Goal: Contribute content: Add original content to the website for others to see

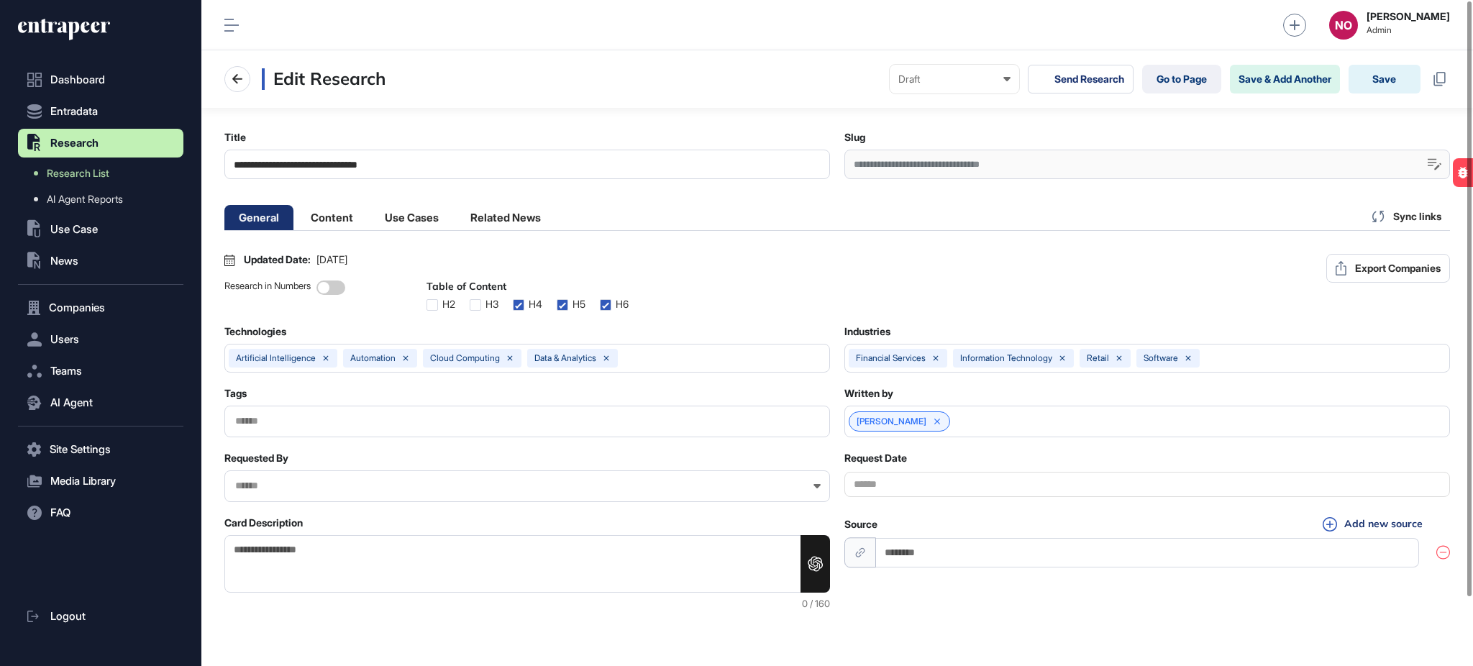
scroll to position [1, 6]
click at [893, 168] on div "**********" at bounding box center [1146, 164] width 605 height 29
click at [893, 170] on div "**********" at bounding box center [1146, 164] width 605 height 29
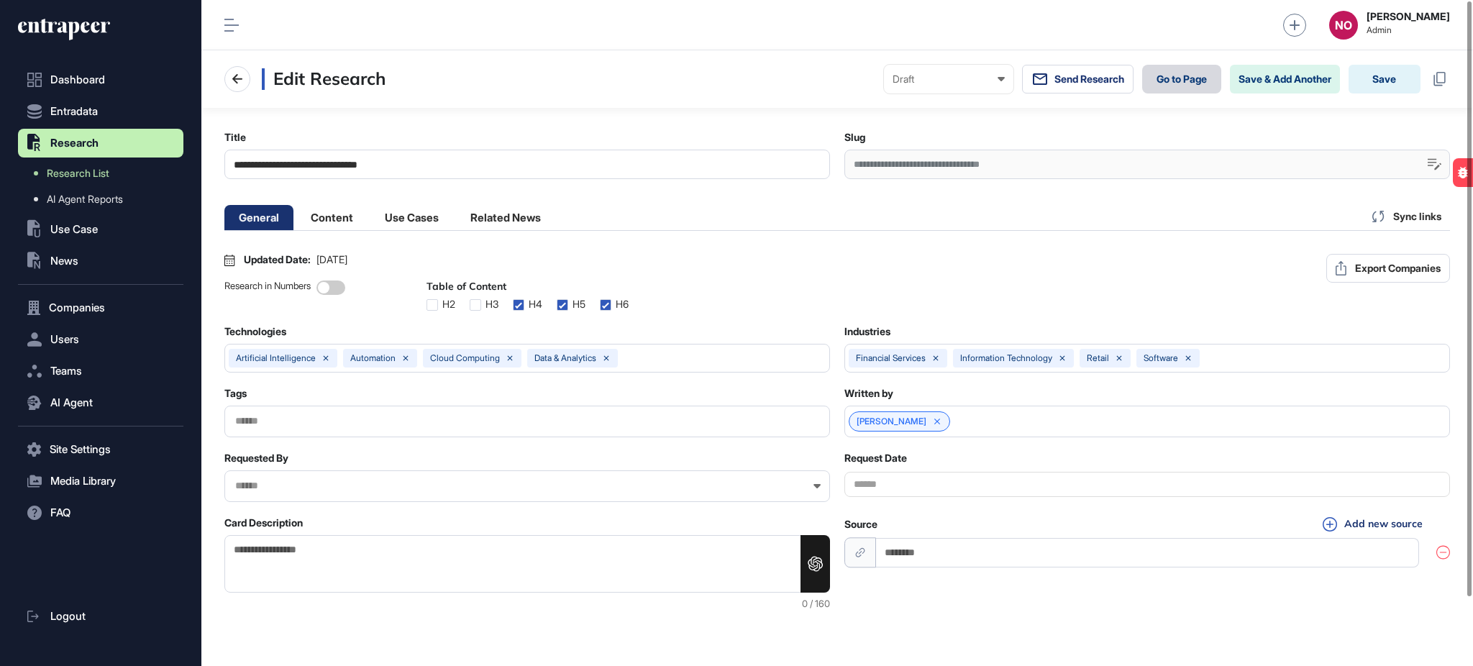
click at [1165, 89] on link "Go to Page" at bounding box center [1181, 79] width 79 height 29
click at [370, 225] on li "Content" at bounding box center [411, 217] width 83 height 25
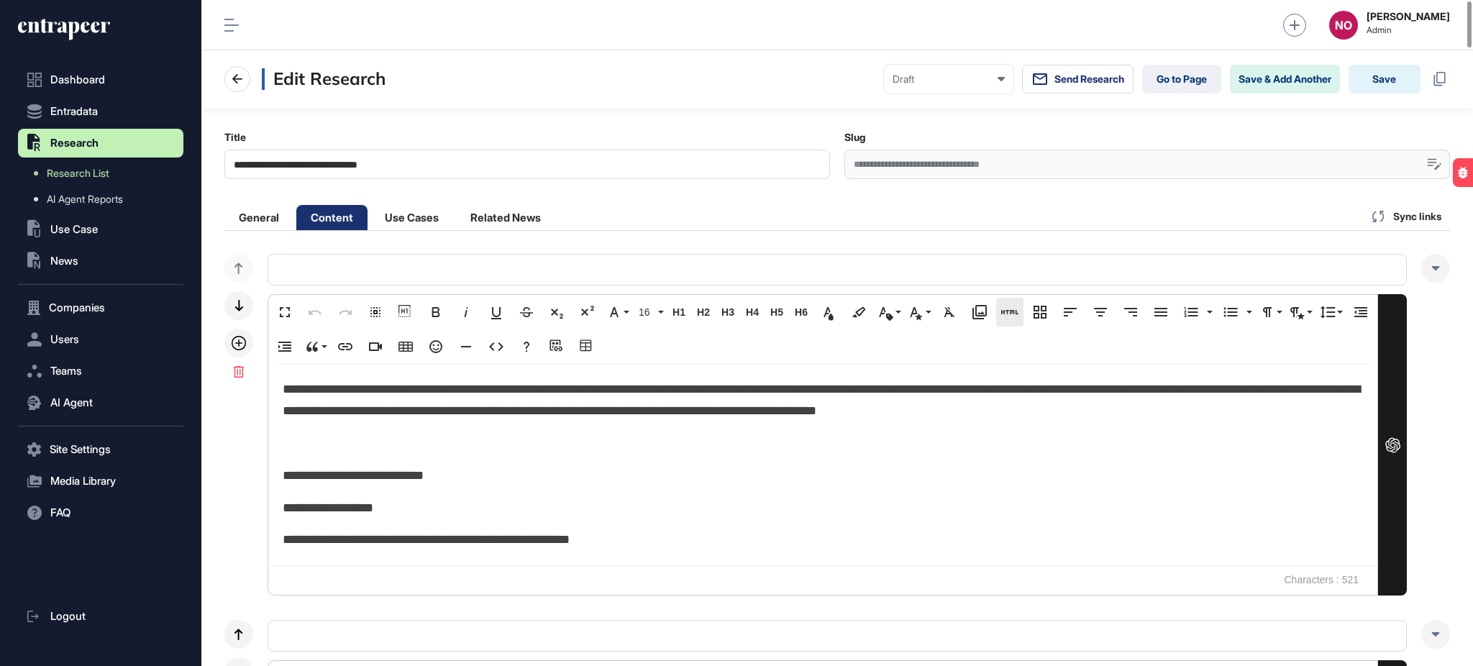
click at [1011, 315] on icon "button" at bounding box center [1009, 311] width 17 height 17
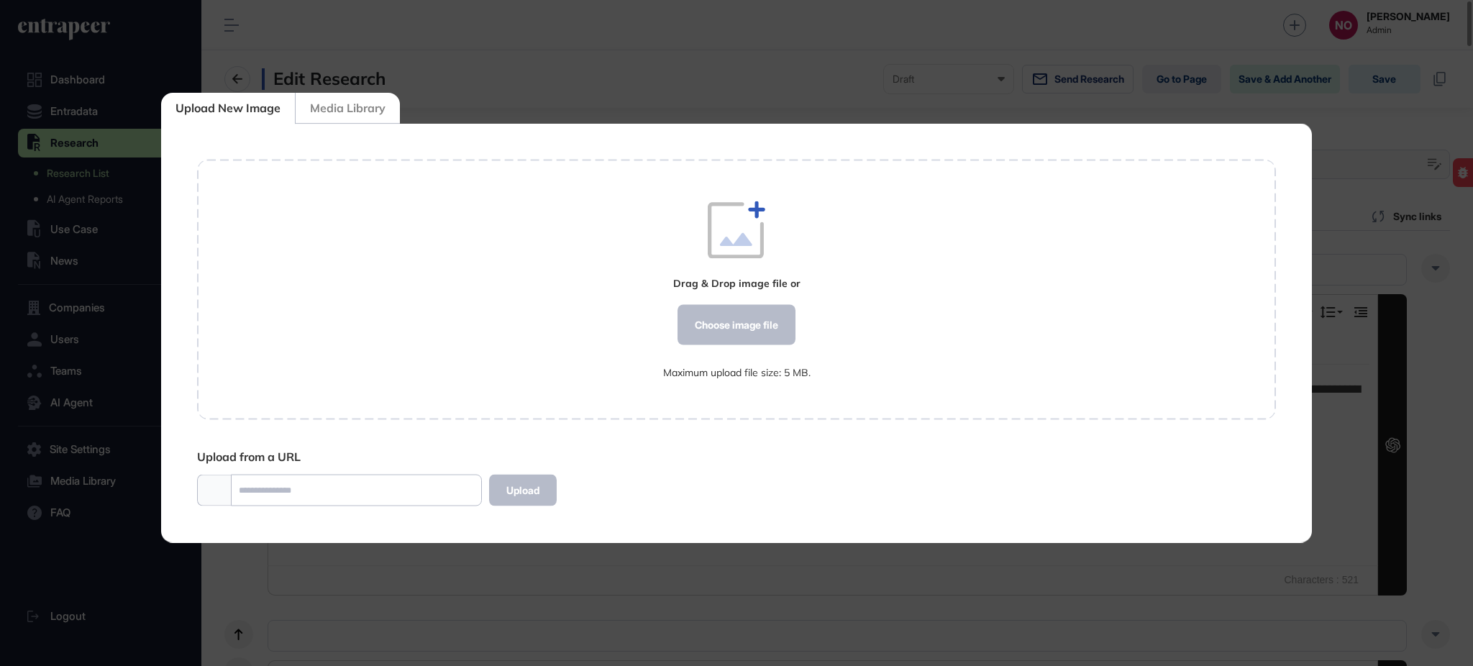
click at [348, 99] on div "Media Library" at bounding box center [347, 108] width 105 height 31
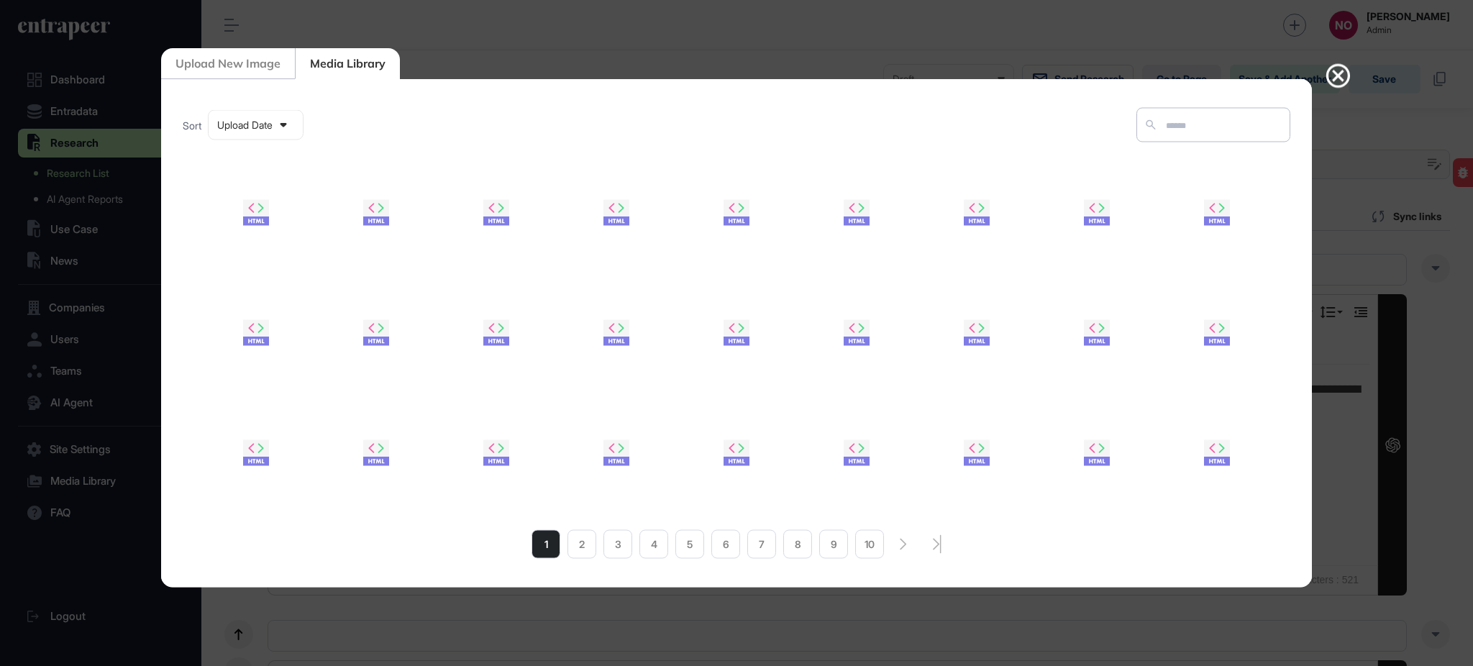
click at [255, 208] on icon at bounding box center [256, 207] width 26 height 17
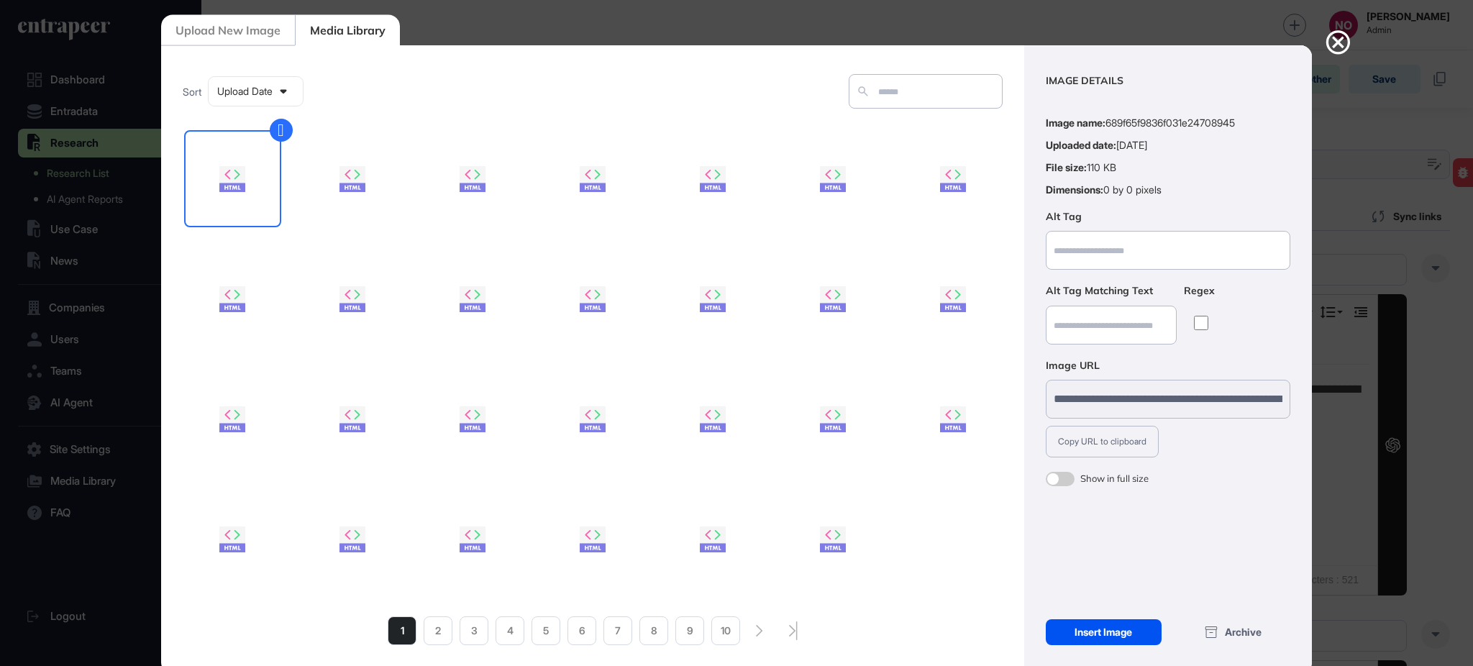
click at [1105, 631] on div "Insert Image" at bounding box center [1103, 632] width 116 height 26
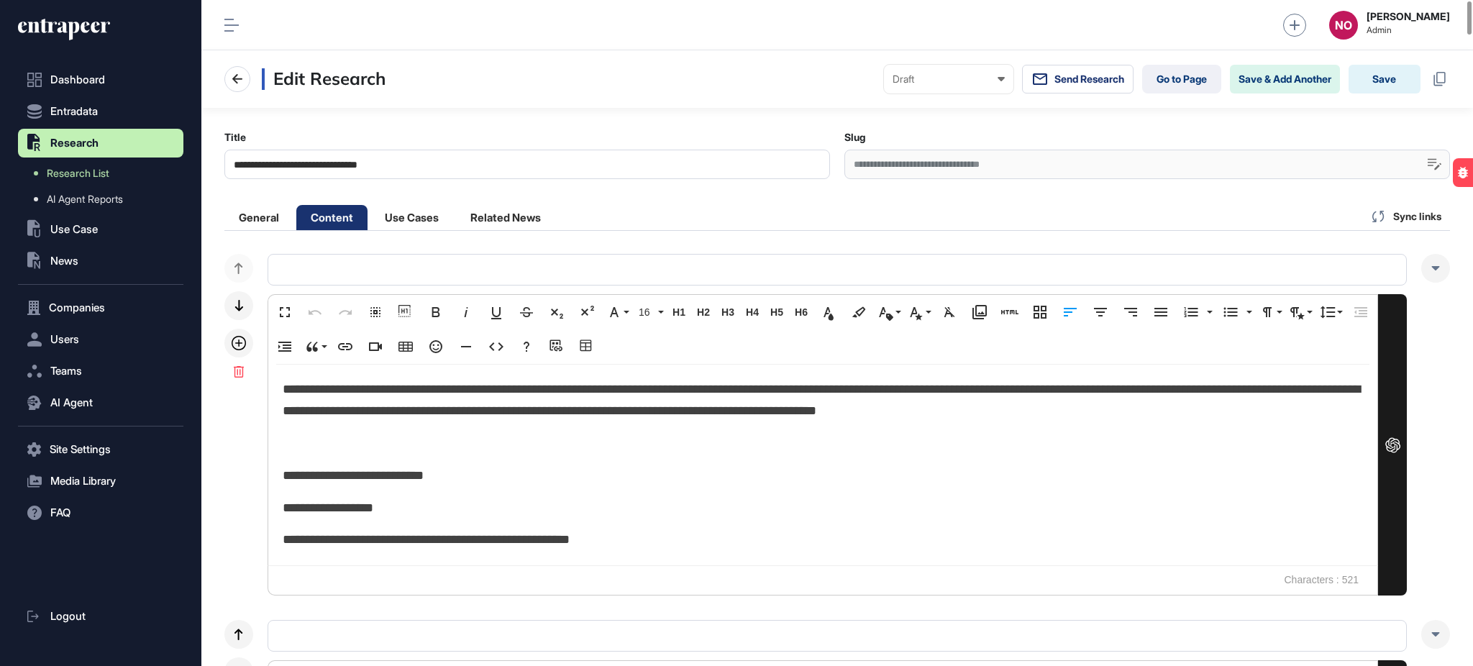
click at [345, 433] on p at bounding box center [823, 444] width 1080 height 22
click at [1471, 35] on div at bounding box center [1469, 17] width 4 height 33
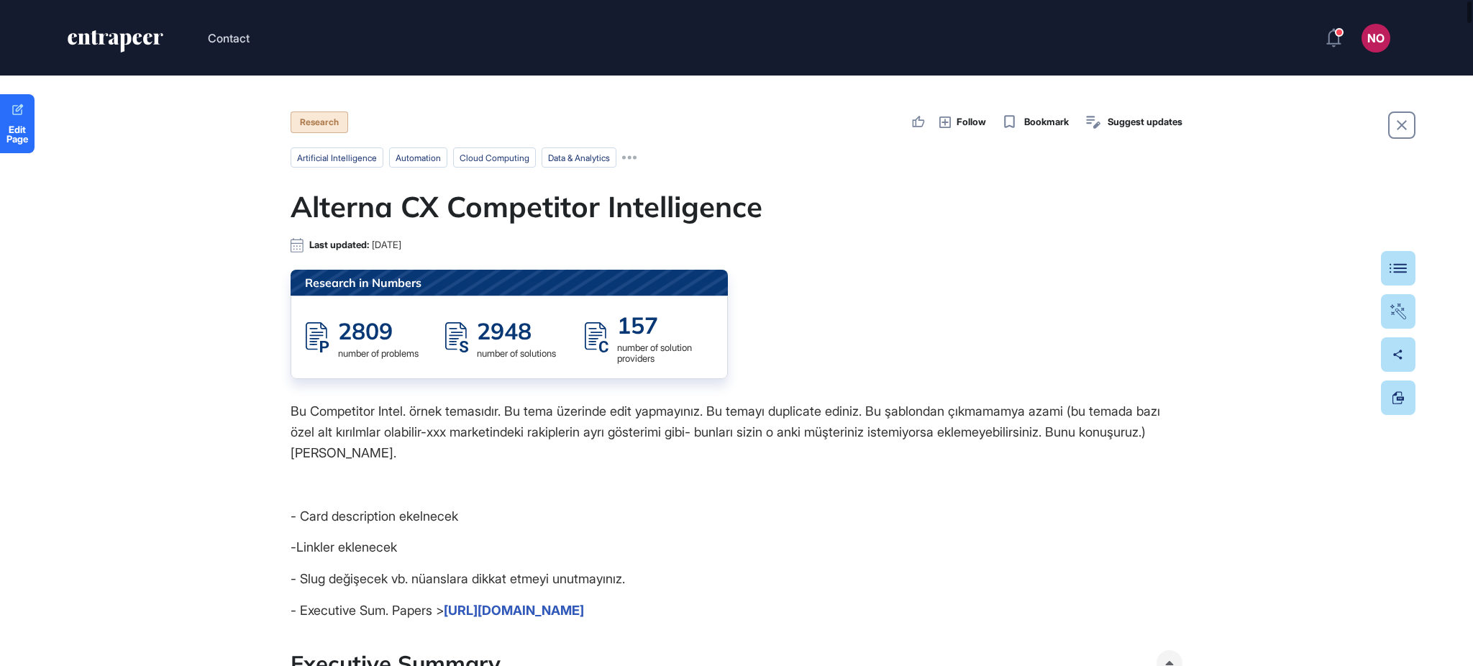
drag, startPoint x: 1471, startPoint y: 54, endPoint x: 1427, endPoint y: 534, distance: 482.3
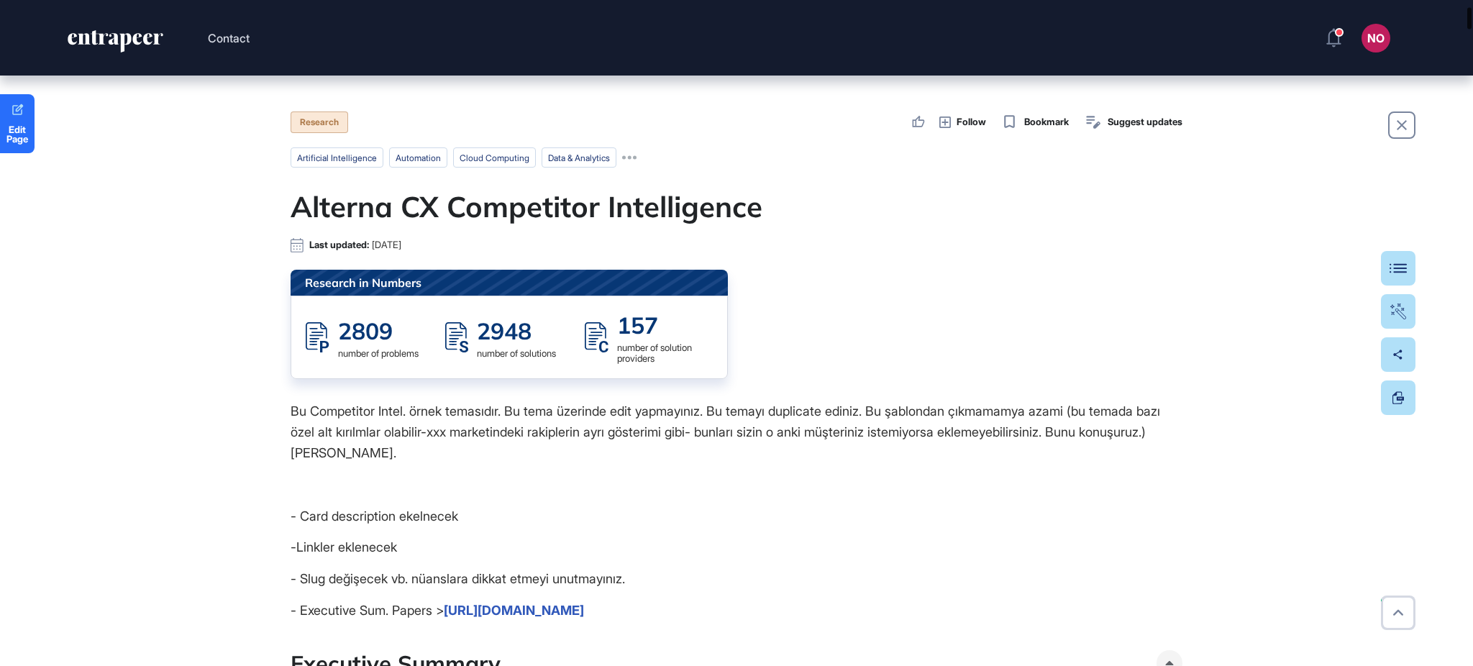
drag, startPoint x: 1471, startPoint y: 68, endPoint x: 1450, endPoint y: 0, distance: 70.9
click at [1450, 1] on div "Contact NO Admin Dashboard Dashboard Profile My Content Request More Data Edit …" at bounding box center [736, 333] width 1473 height 666
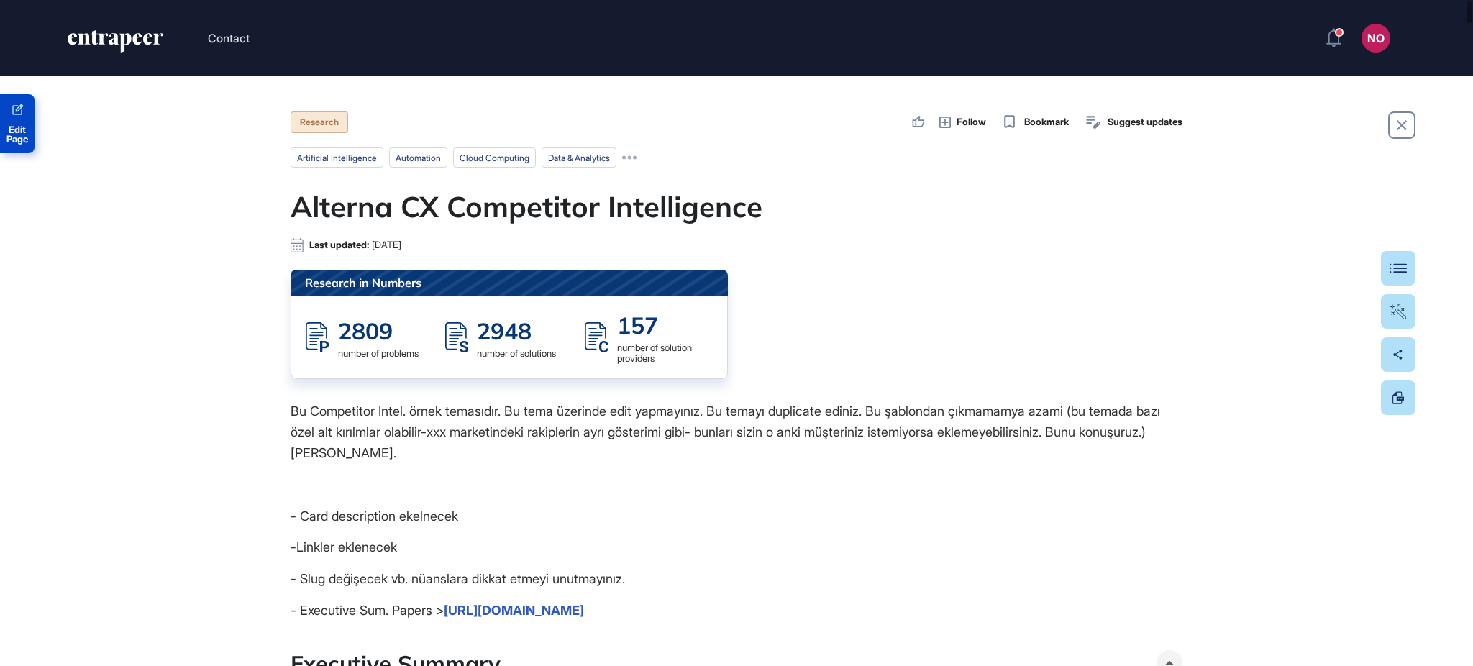
click at [15, 131] on span "Edit Page" at bounding box center [17, 134] width 35 height 19
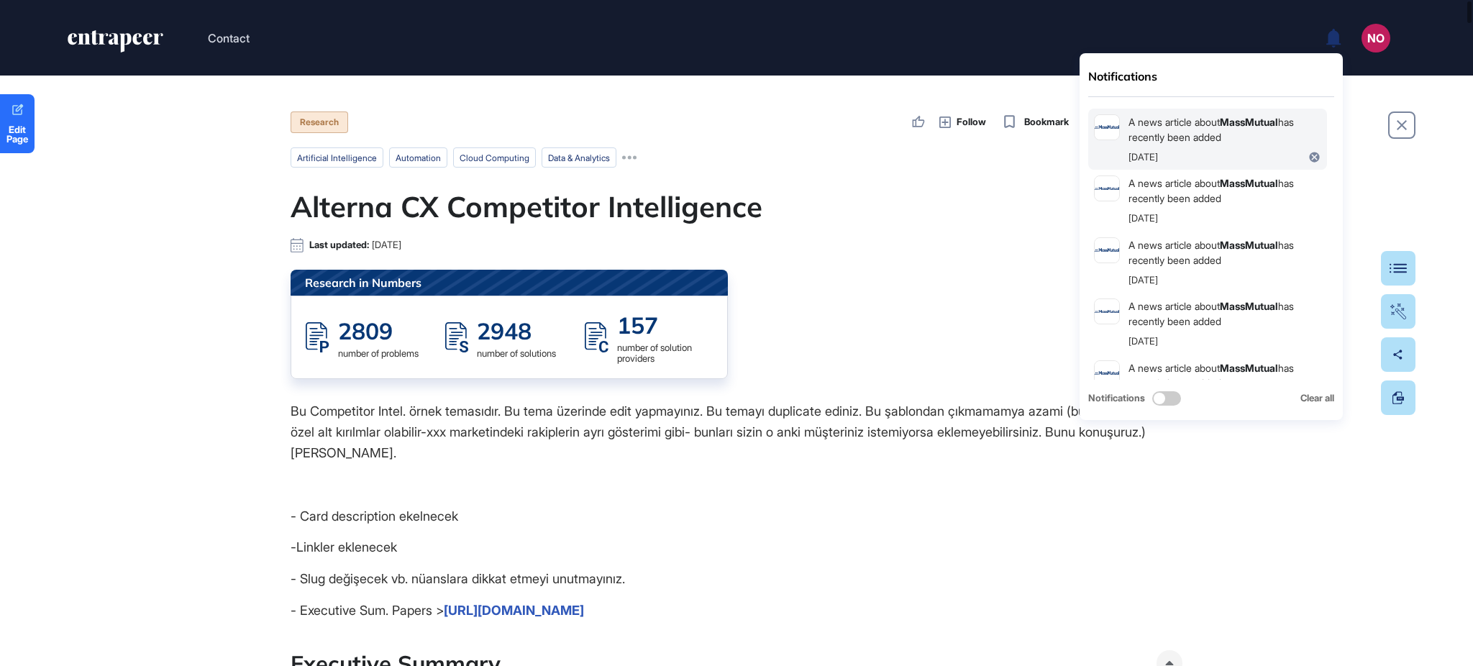
click at [1194, 145] on div "A news article about MassMutual has recently been added [DATE]" at bounding box center [1224, 139] width 193 height 50
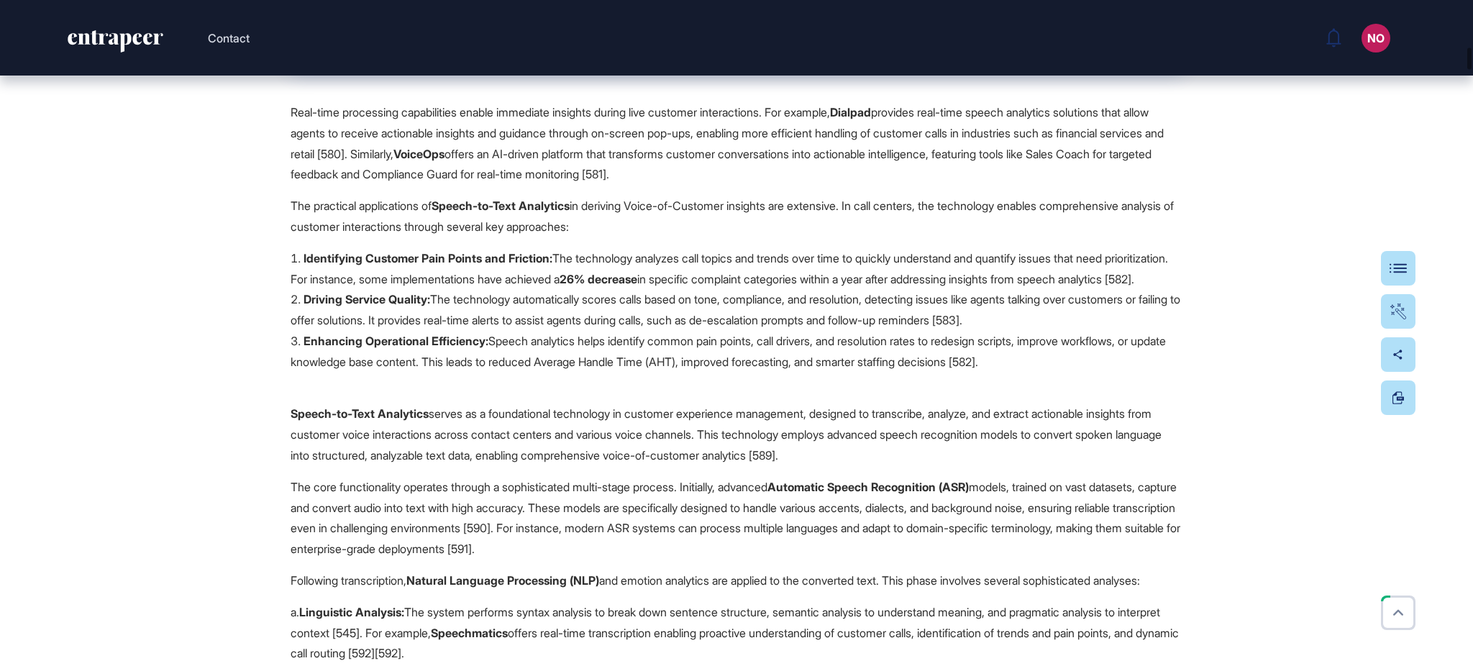
scroll to position [5248, 0]
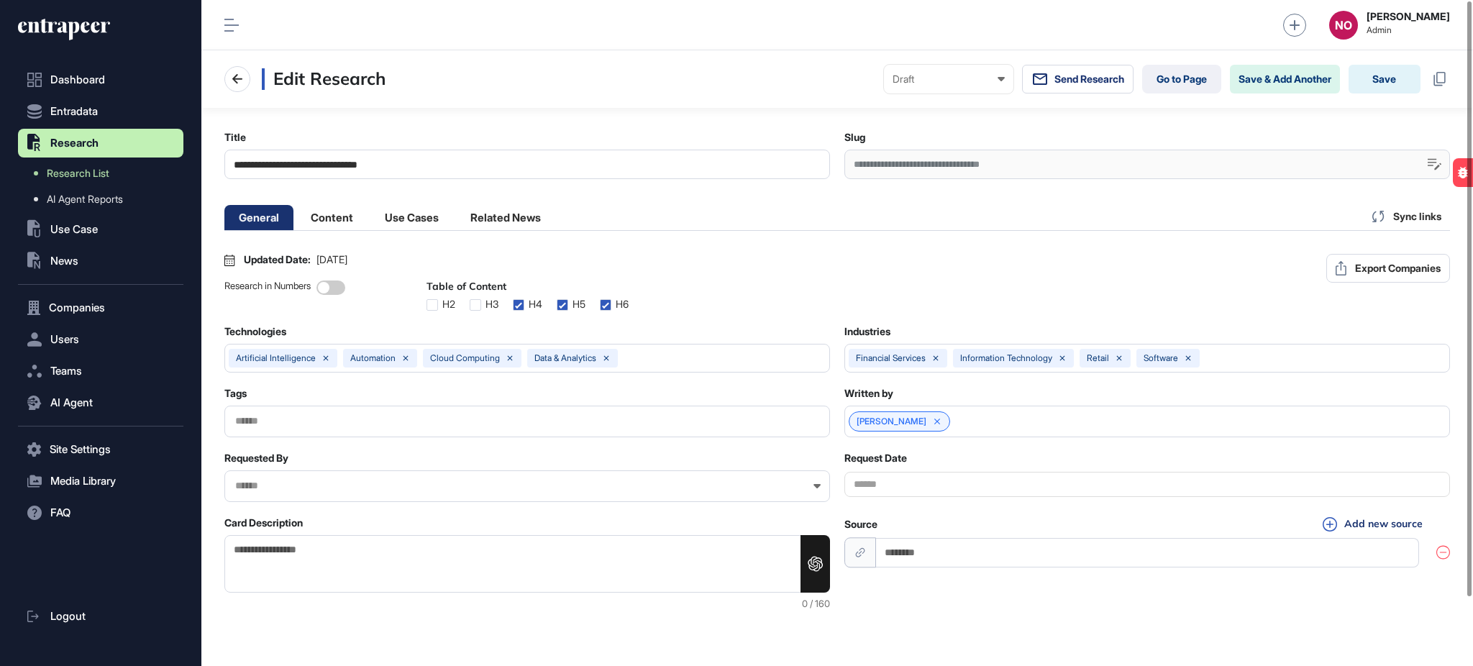
scroll to position [1, 6]
click at [370, 217] on li "Content" at bounding box center [411, 217] width 83 height 25
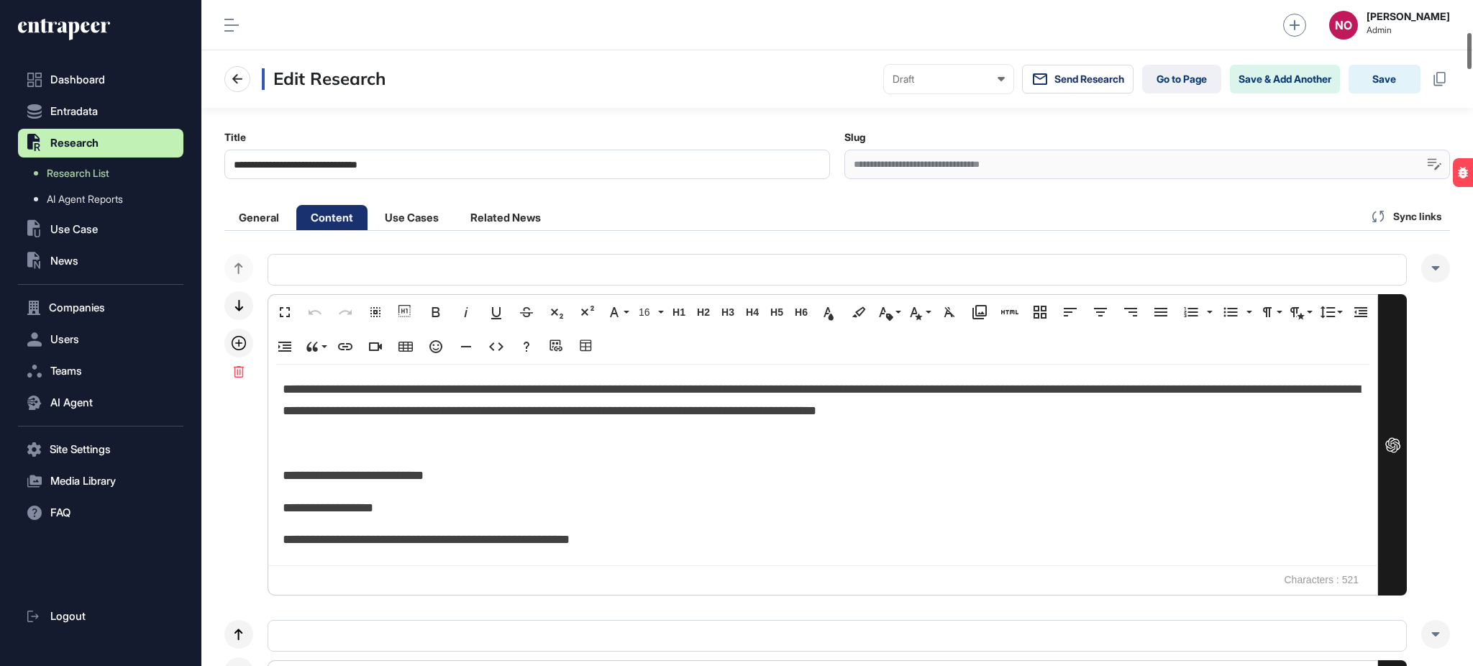
click at [1470, 51] on div at bounding box center [1469, 51] width 4 height 36
drag, startPoint x: 1470, startPoint y: 55, endPoint x: 1471, endPoint y: 66, distance: 10.9
click at [1471, 66] on div at bounding box center [1469, 69] width 4 height 34
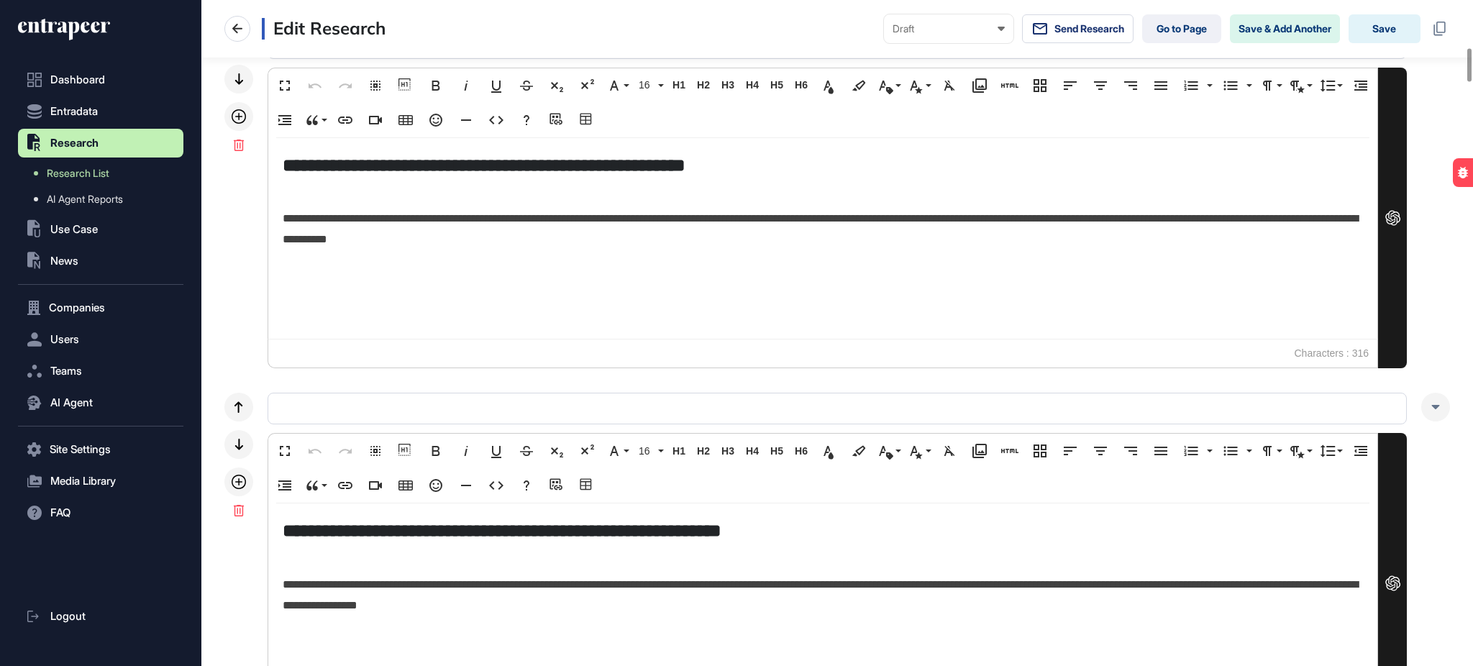
click at [354, 319] on div "**********" at bounding box center [822, 238] width 1109 height 201
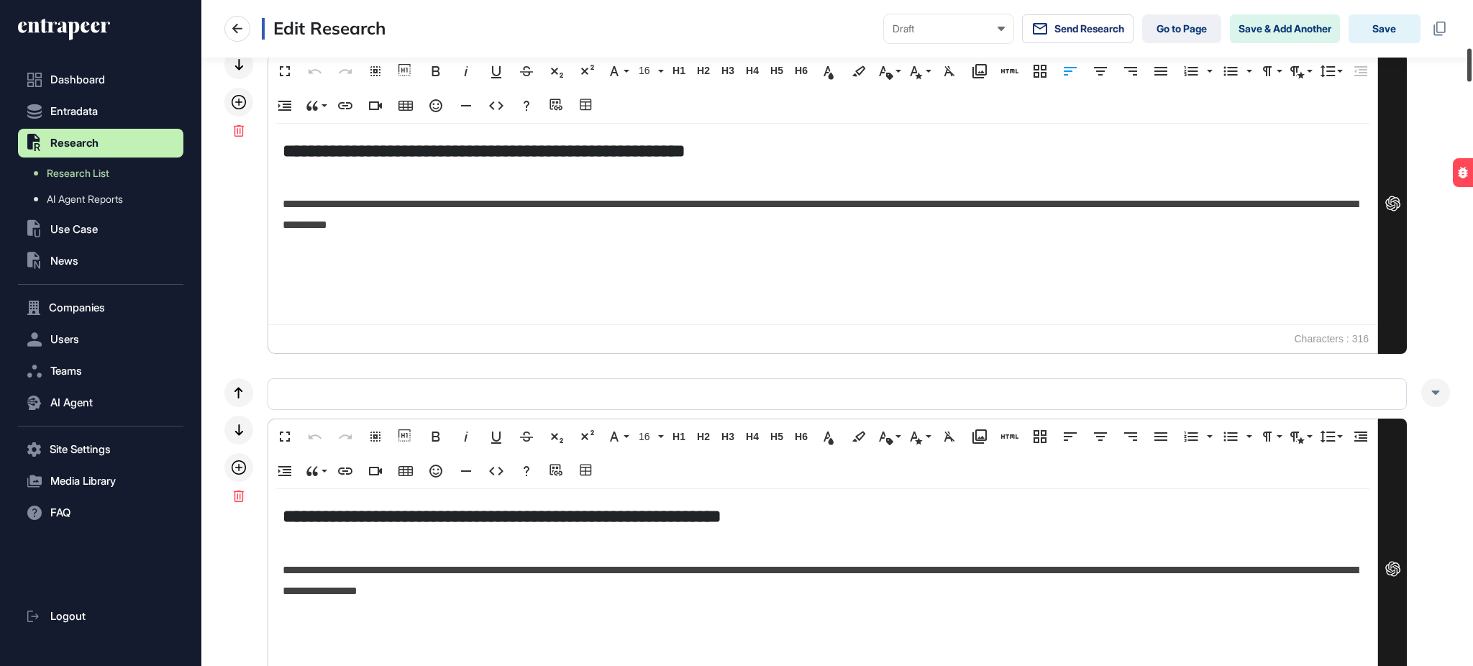
scroll to position [987, 0]
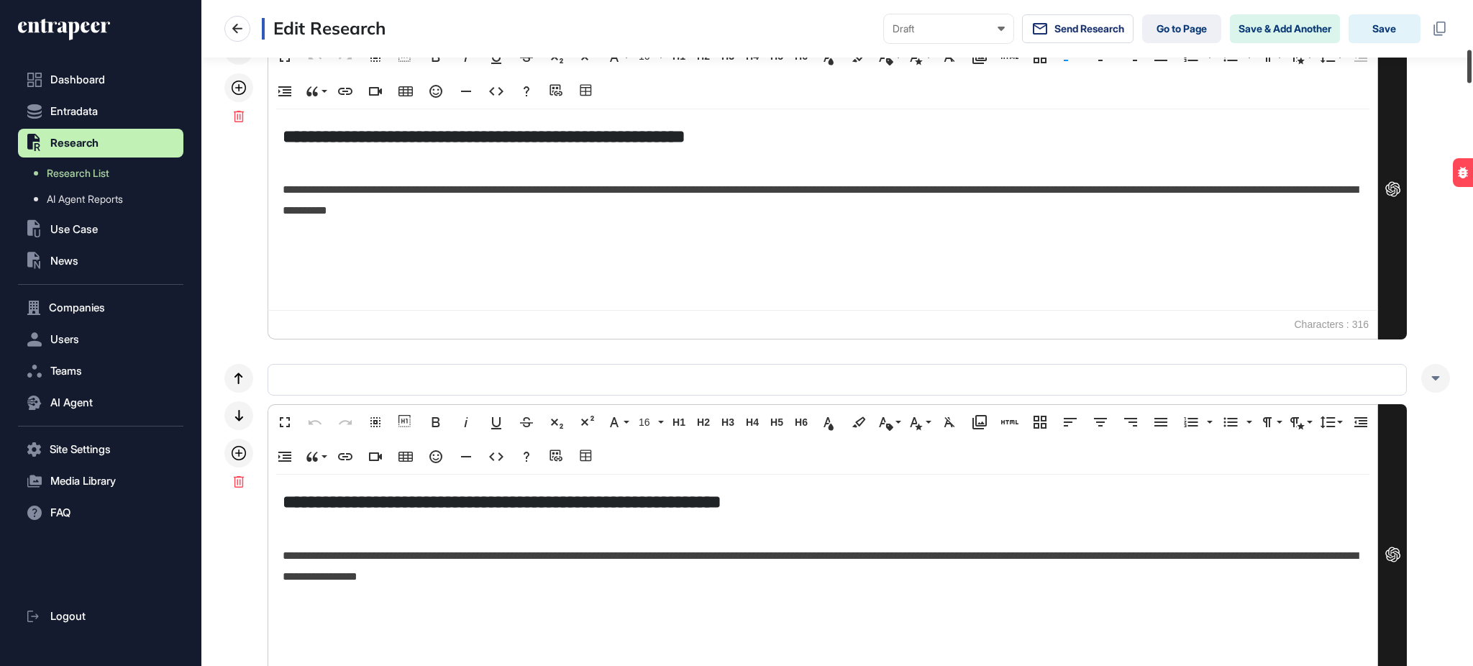
drag, startPoint x: 1471, startPoint y: 27, endPoint x: 1471, endPoint y: 58, distance: 30.2
click at [1471, 58] on div at bounding box center [1469, 66] width 4 height 33
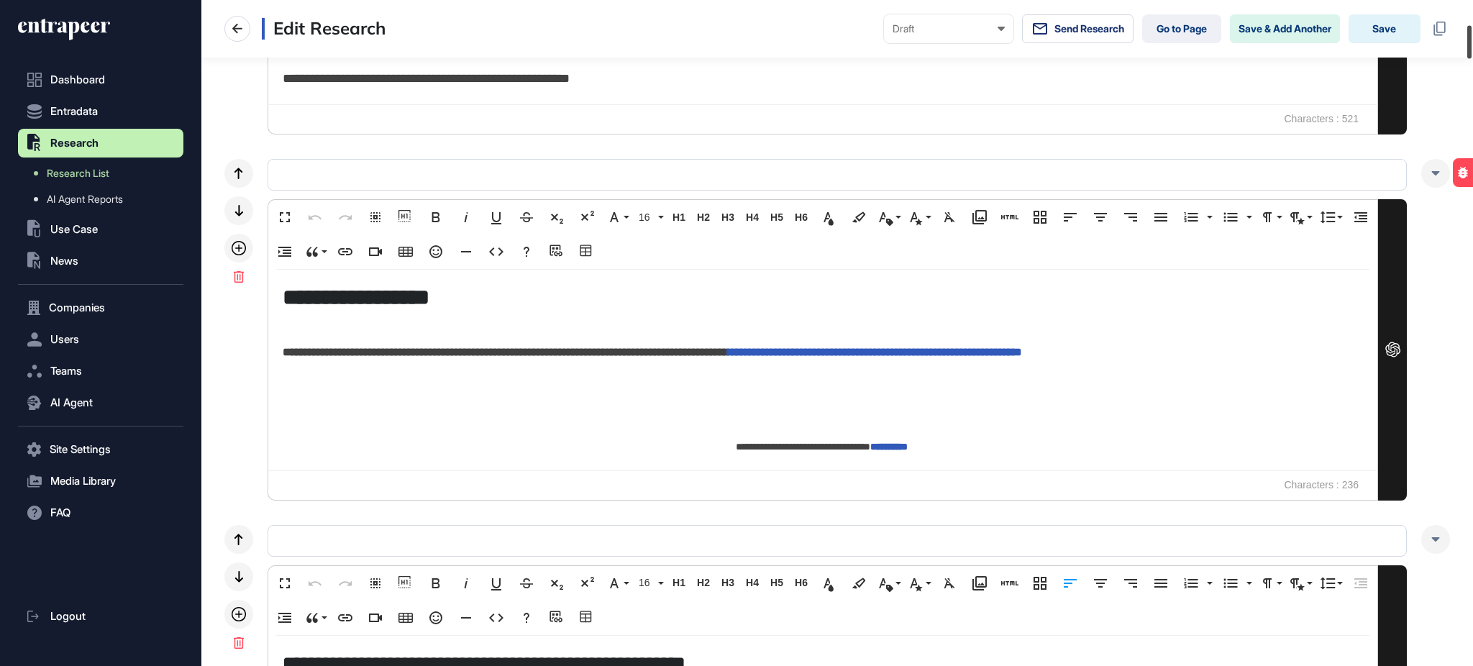
scroll to position [534, 0]
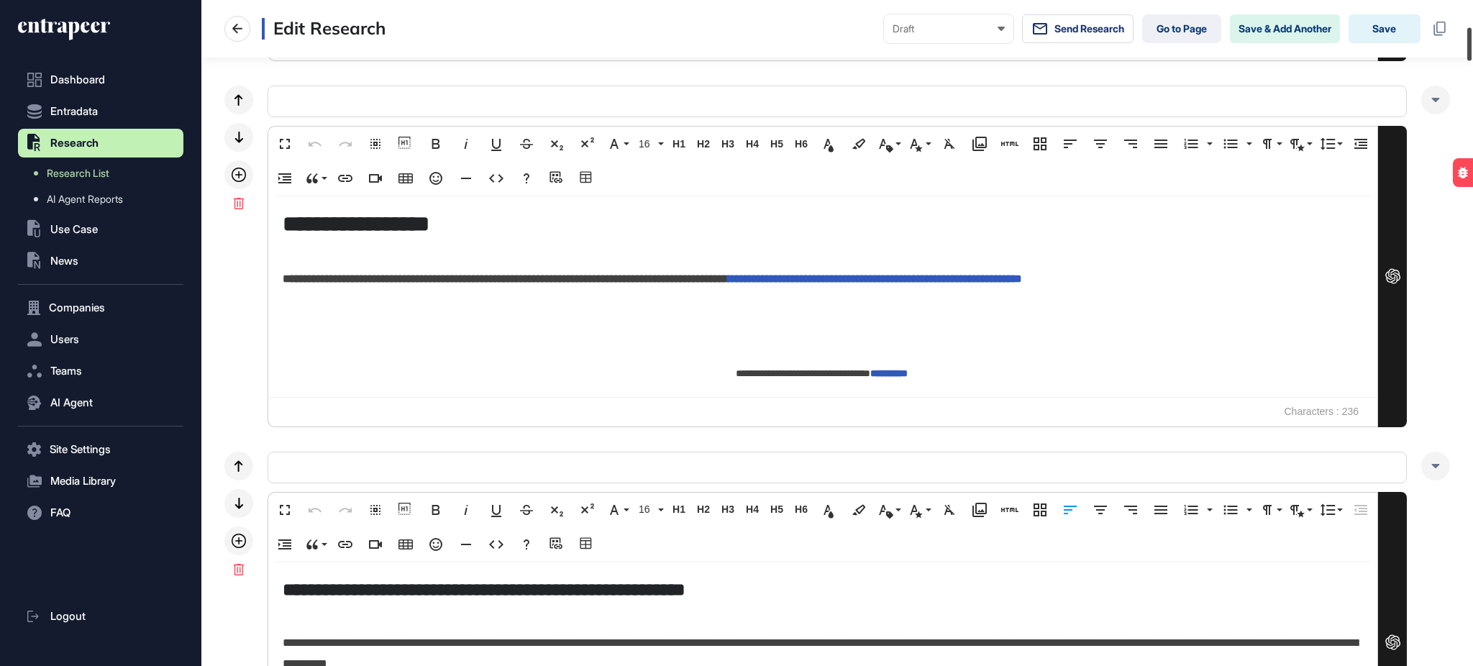
drag, startPoint x: 1471, startPoint y: 66, endPoint x: 1471, endPoint y: 44, distance: 22.3
click at [1471, 44] on div at bounding box center [1469, 43] width 4 height 33
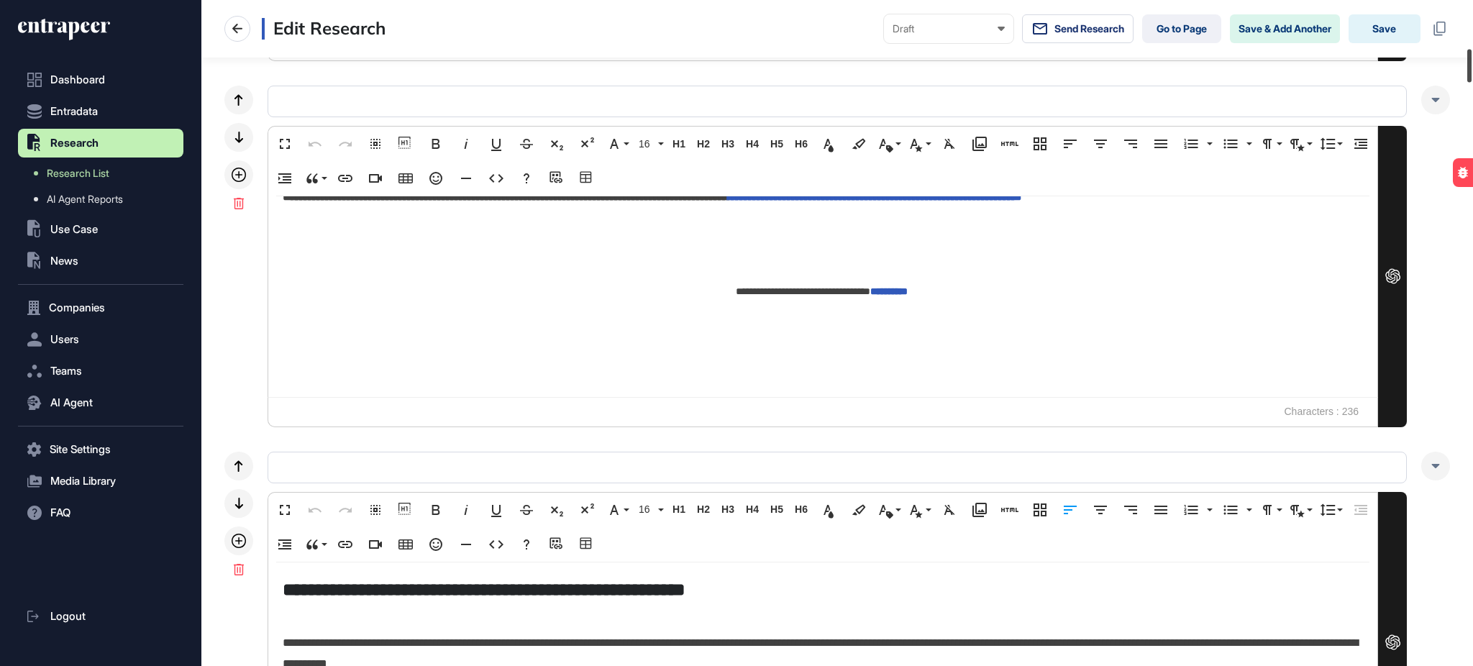
scroll to position [973, 0]
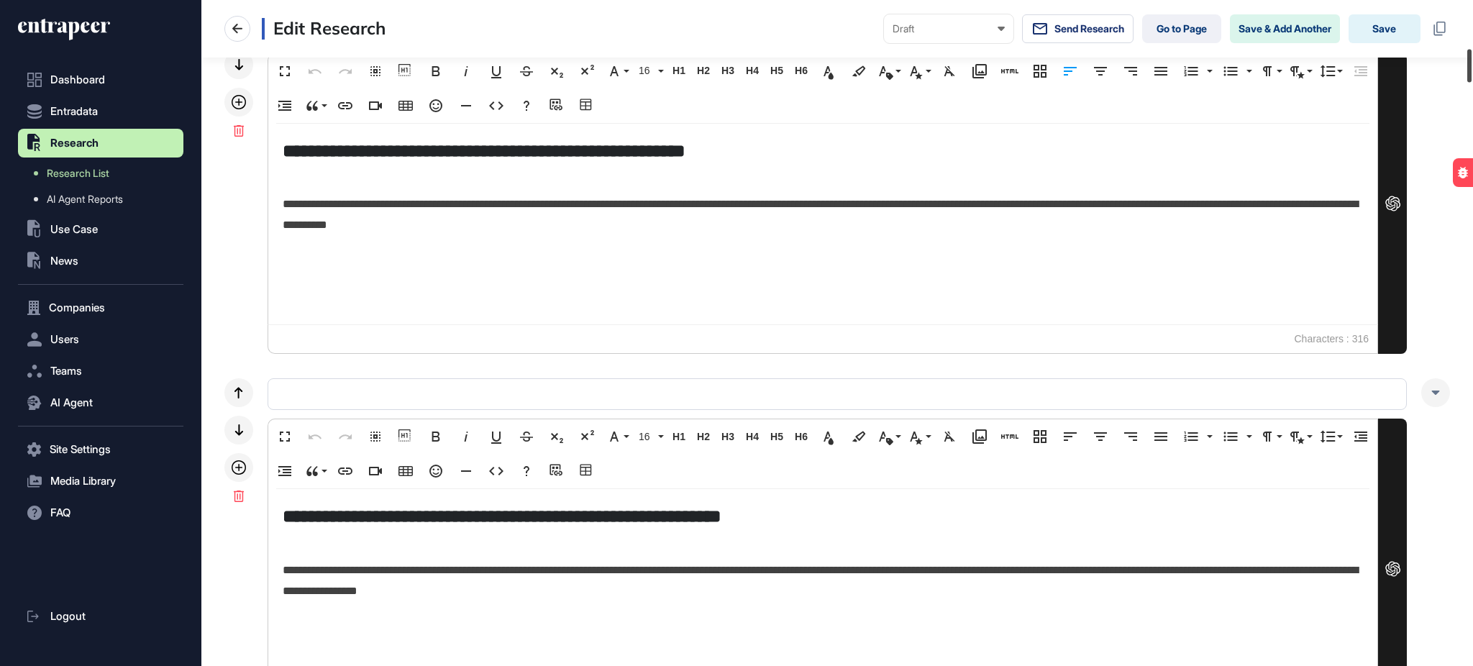
drag, startPoint x: 1471, startPoint y: 42, endPoint x: 1471, endPoint y: 63, distance: 21.6
click at [1471, 63] on div at bounding box center [1469, 66] width 4 height 33
click at [324, 264] on p at bounding box center [823, 257] width 1080 height 21
click at [1015, 70] on icon "button" at bounding box center [1009, 71] width 17 height 4
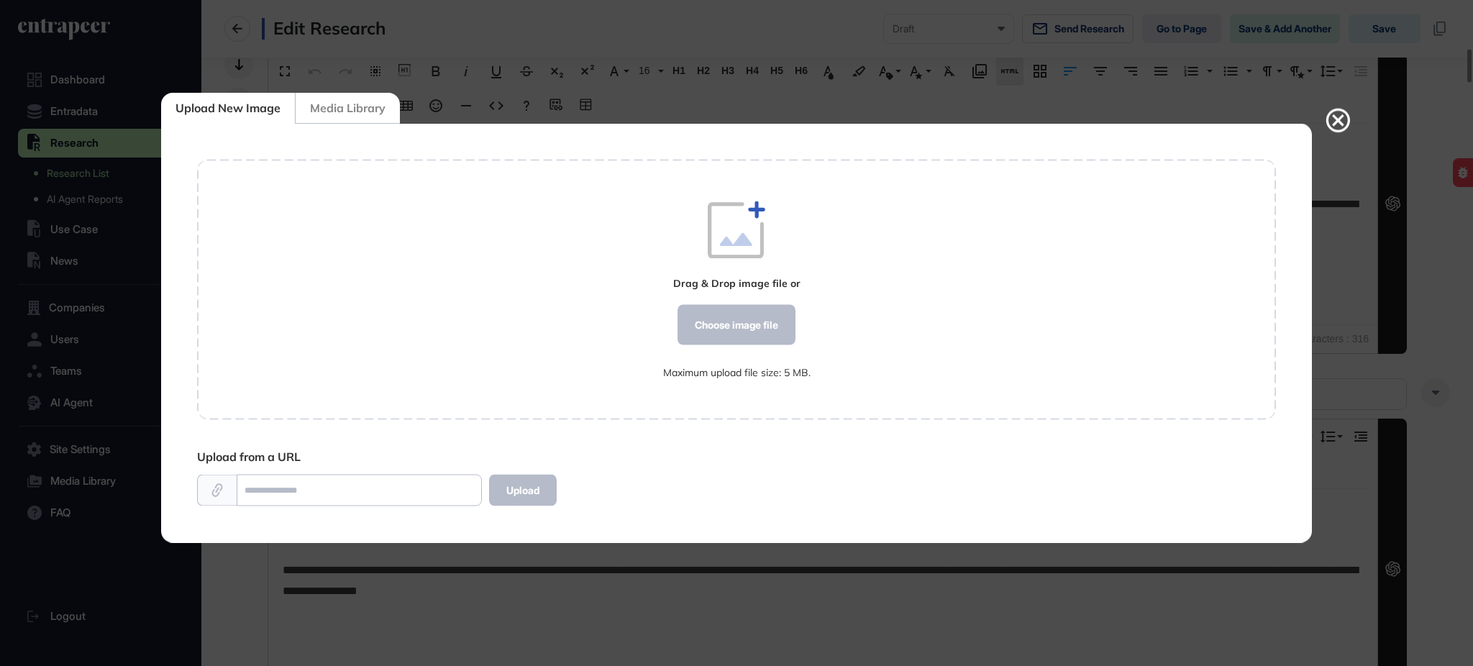
scroll to position [1, 1]
click at [785, 311] on div "Choose image file" at bounding box center [736, 325] width 118 height 40
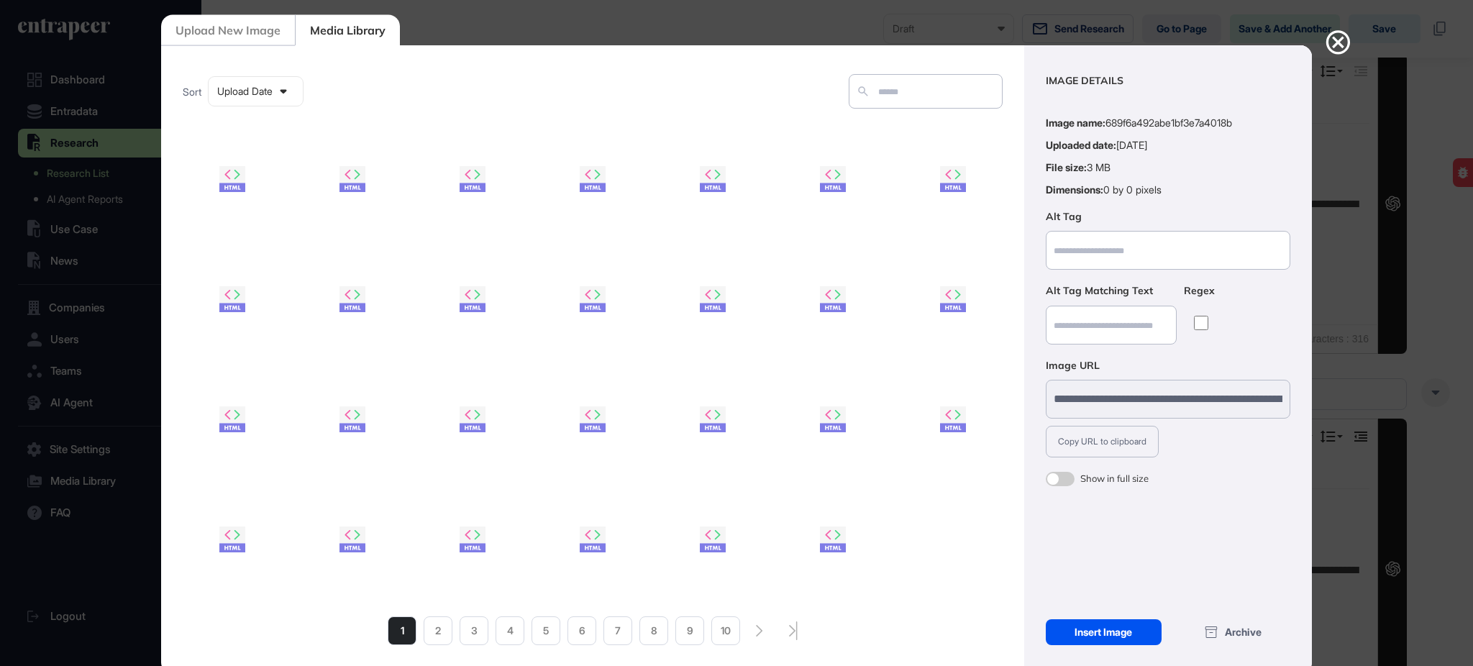
click at [1085, 626] on div "Insert Image" at bounding box center [1103, 632] width 116 height 26
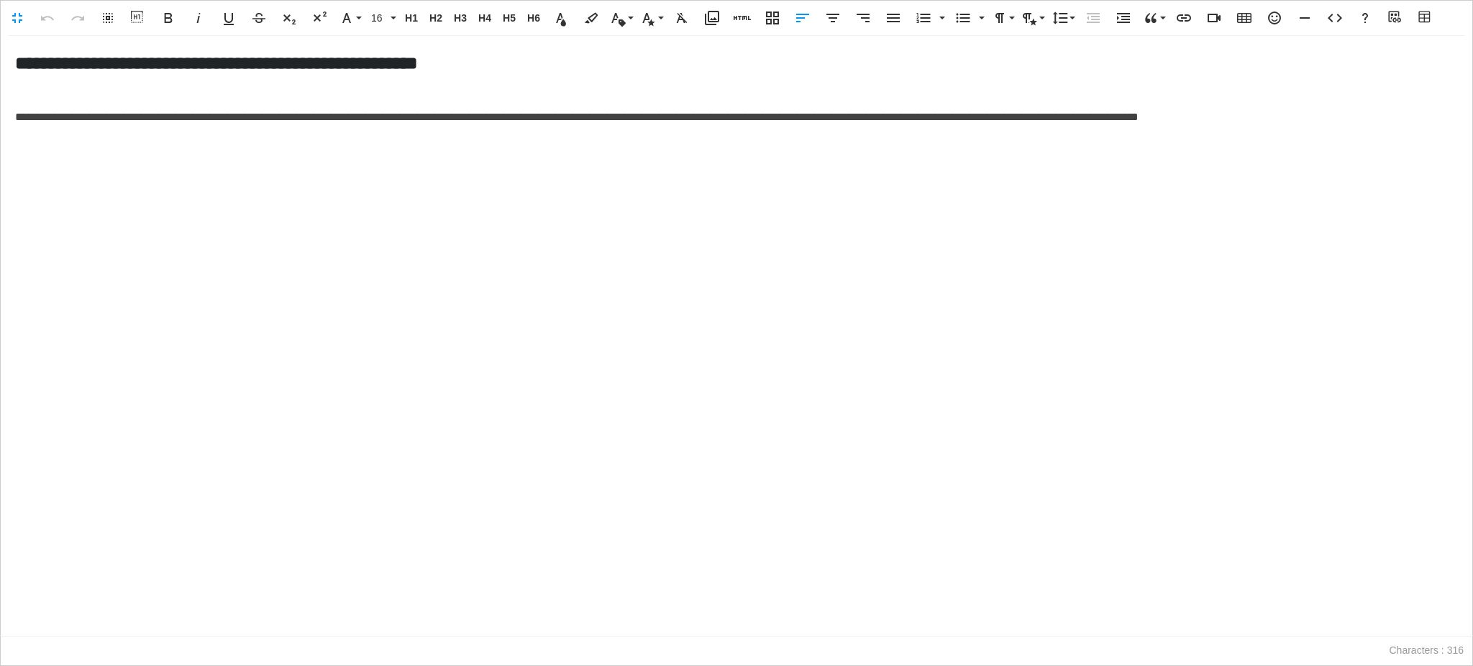
scroll to position [1, 6]
click at [135, 261] on div "**********" at bounding box center [736, 336] width 1471 height 600
click at [71, 150] on p at bounding box center [736, 149] width 1442 height 21
click at [717, 17] on icon "button" at bounding box center [711, 17] width 17 height 17
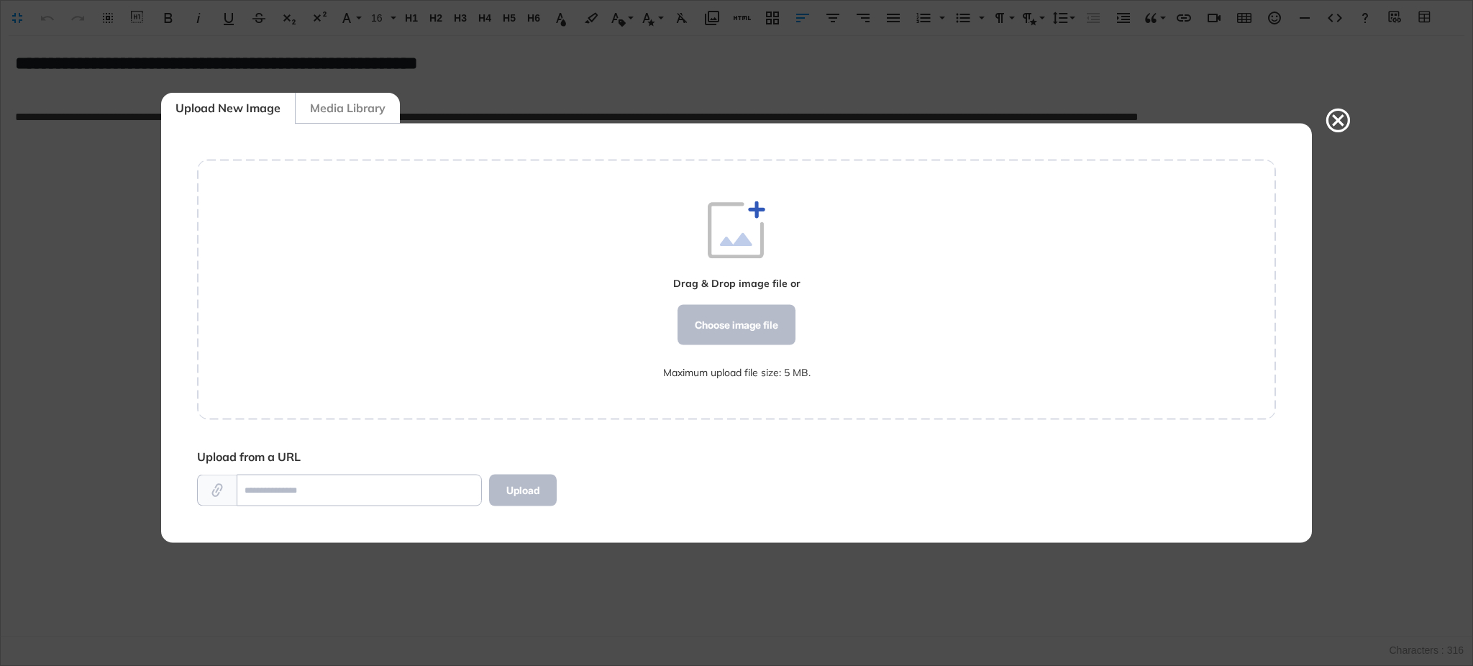
scroll to position [1, 1]
click at [749, 326] on div "Choose image file" at bounding box center [736, 325] width 118 height 40
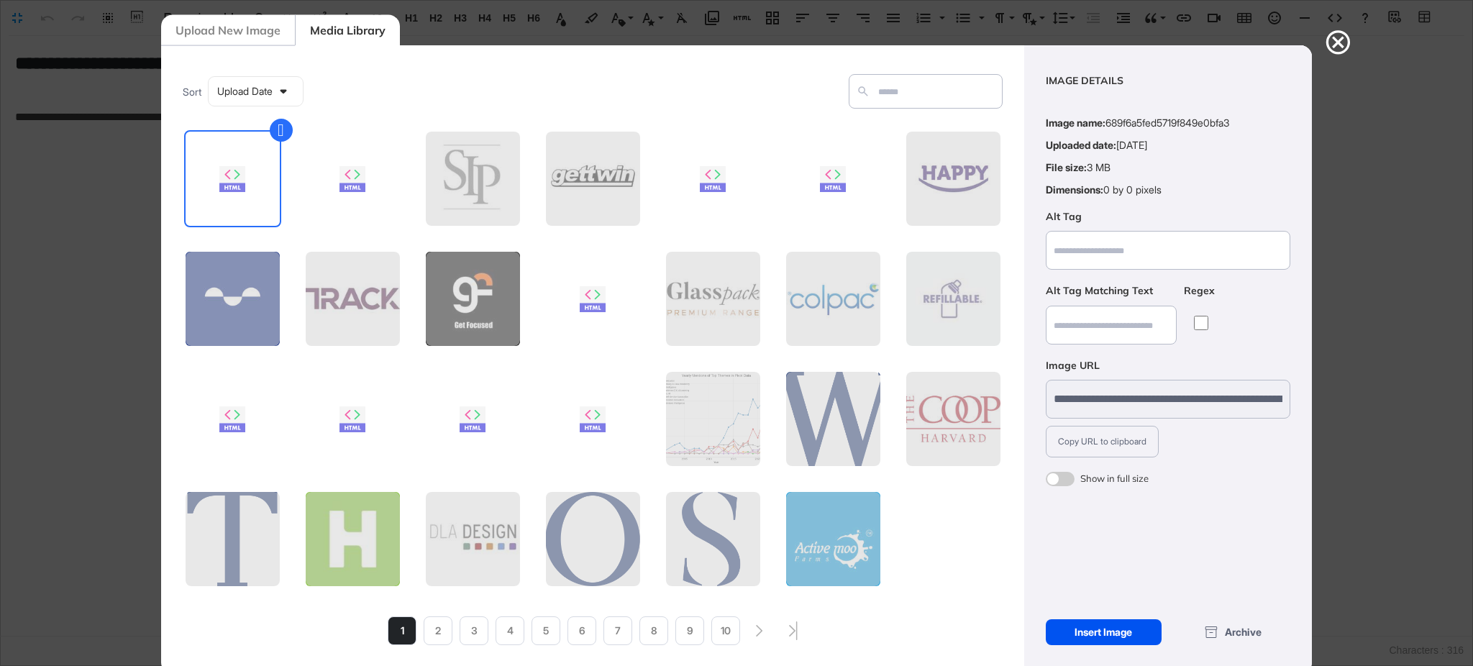
click at [1129, 632] on div "Insert Image" at bounding box center [1103, 632] width 116 height 26
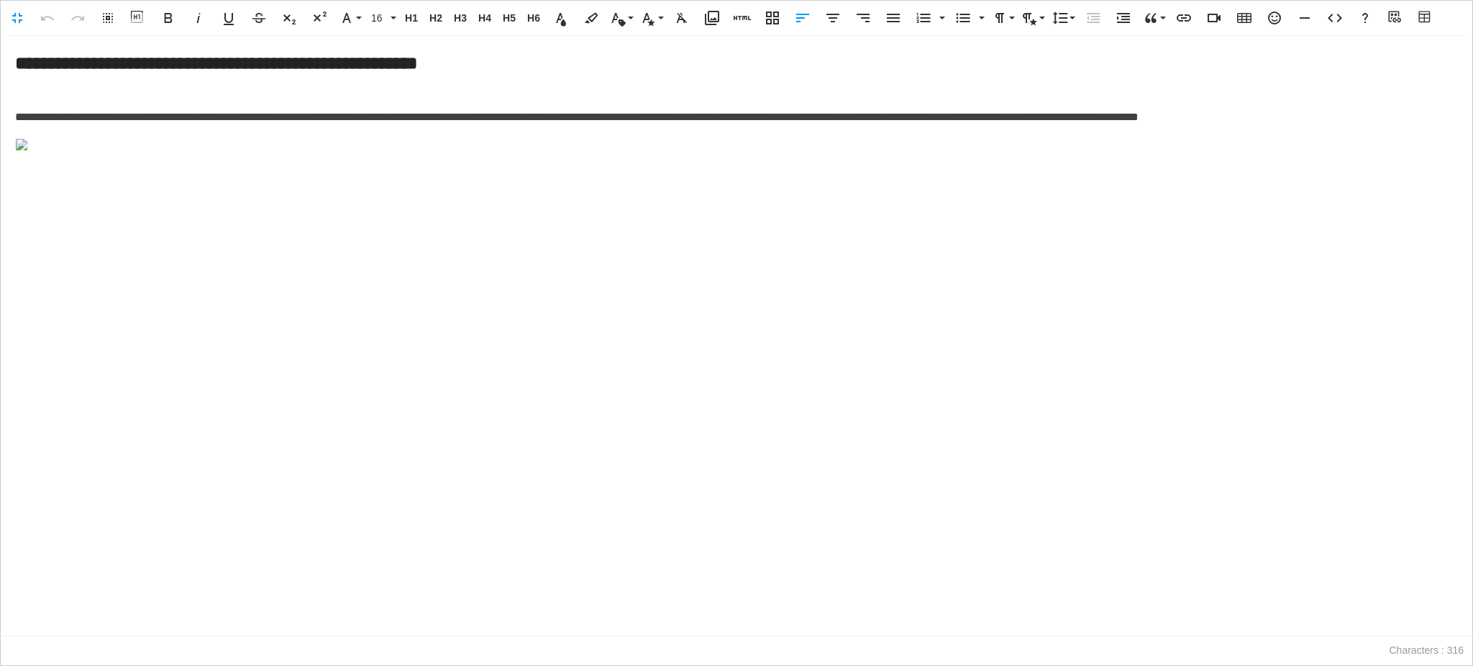
click at [69, 206] on div "**********" at bounding box center [736, 336] width 1471 height 600
click at [52, 144] on img at bounding box center [736, 145] width 1442 height 12
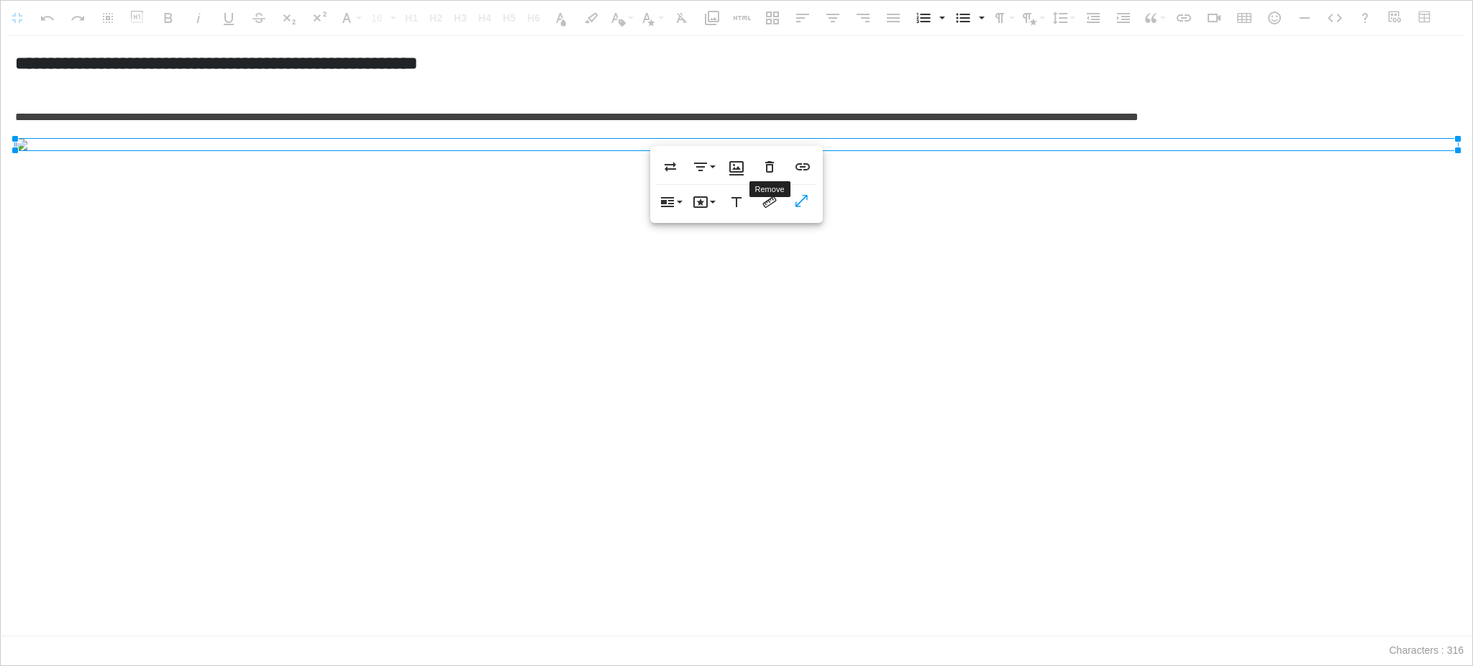
click at [762, 160] on icon "button" at bounding box center [769, 166] width 17 height 17
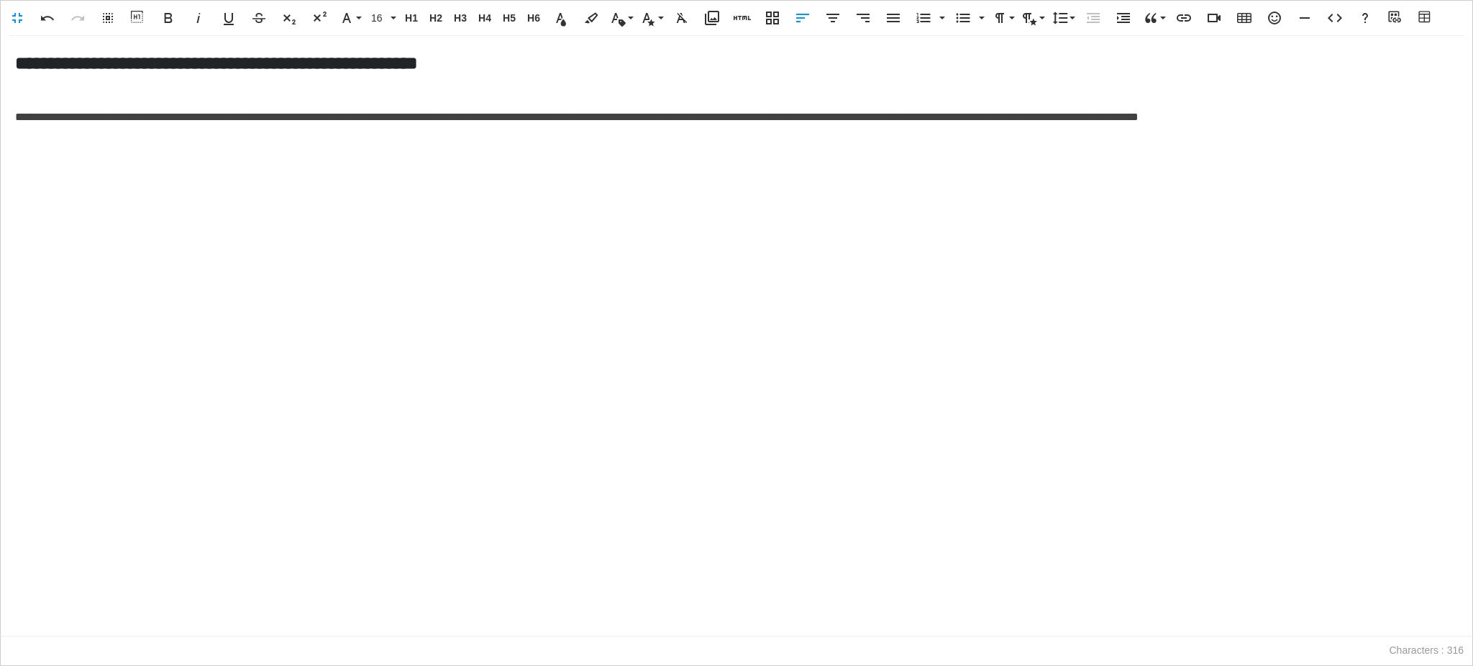
click at [201, 398] on div "**********" at bounding box center [736, 336] width 1471 height 600
click at [61, 342] on div "**********" at bounding box center [736, 336] width 1471 height 600
click at [716, 14] on icon "button" at bounding box center [711, 17] width 17 height 17
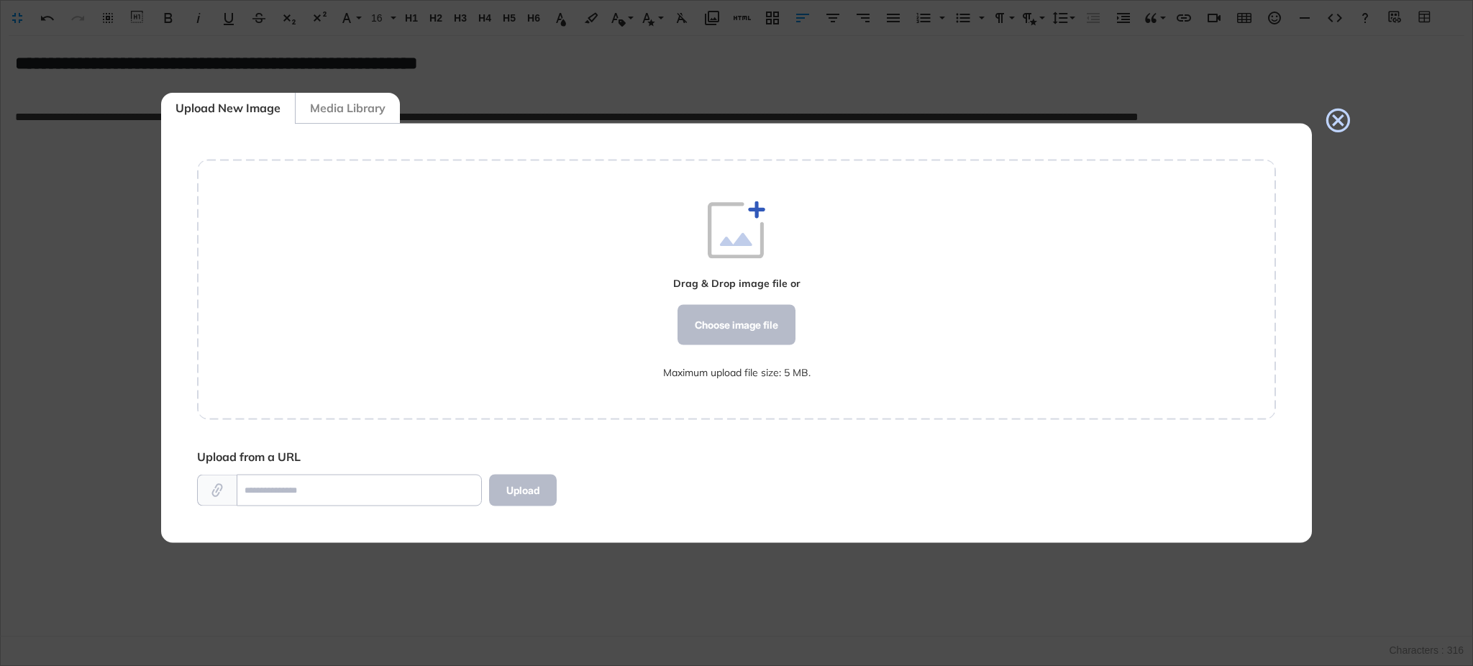
click at [1343, 120] on icon at bounding box center [1337, 120] width 29 height 29
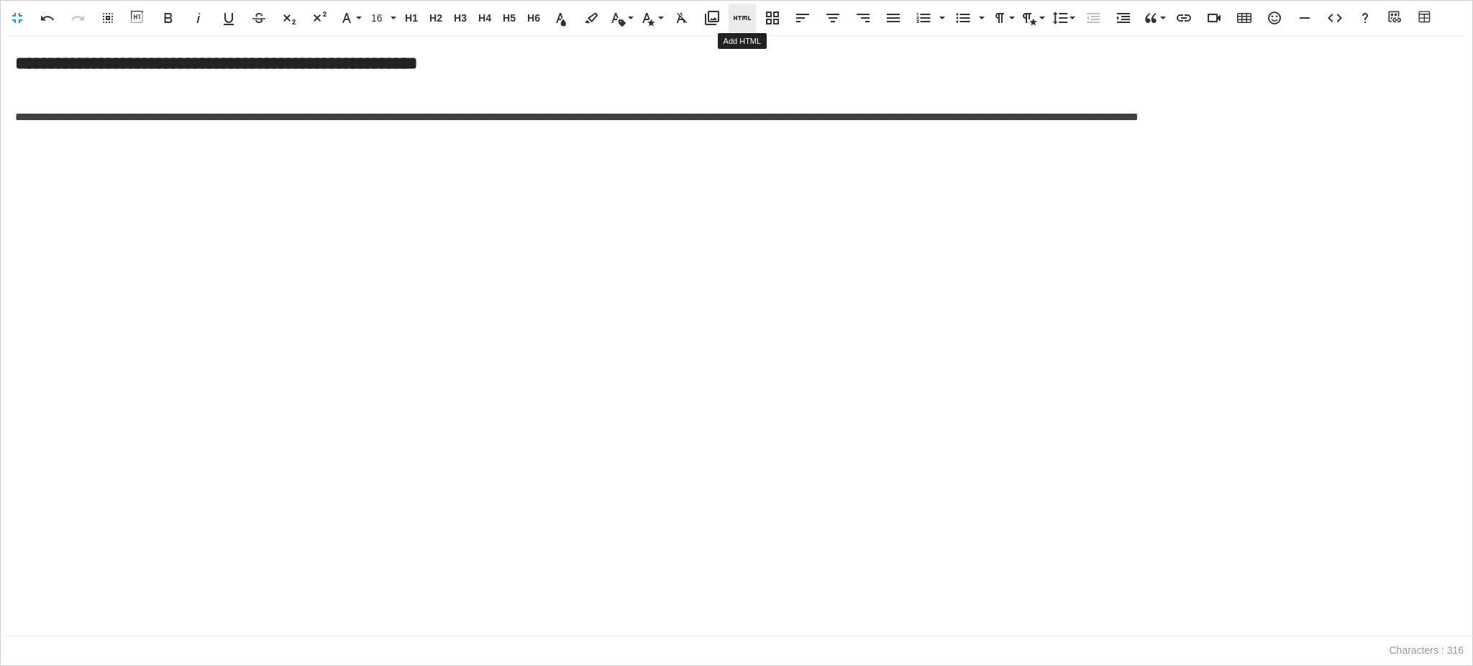
click at [732, 19] on button "Add HTML" at bounding box center [741, 18] width 27 height 29
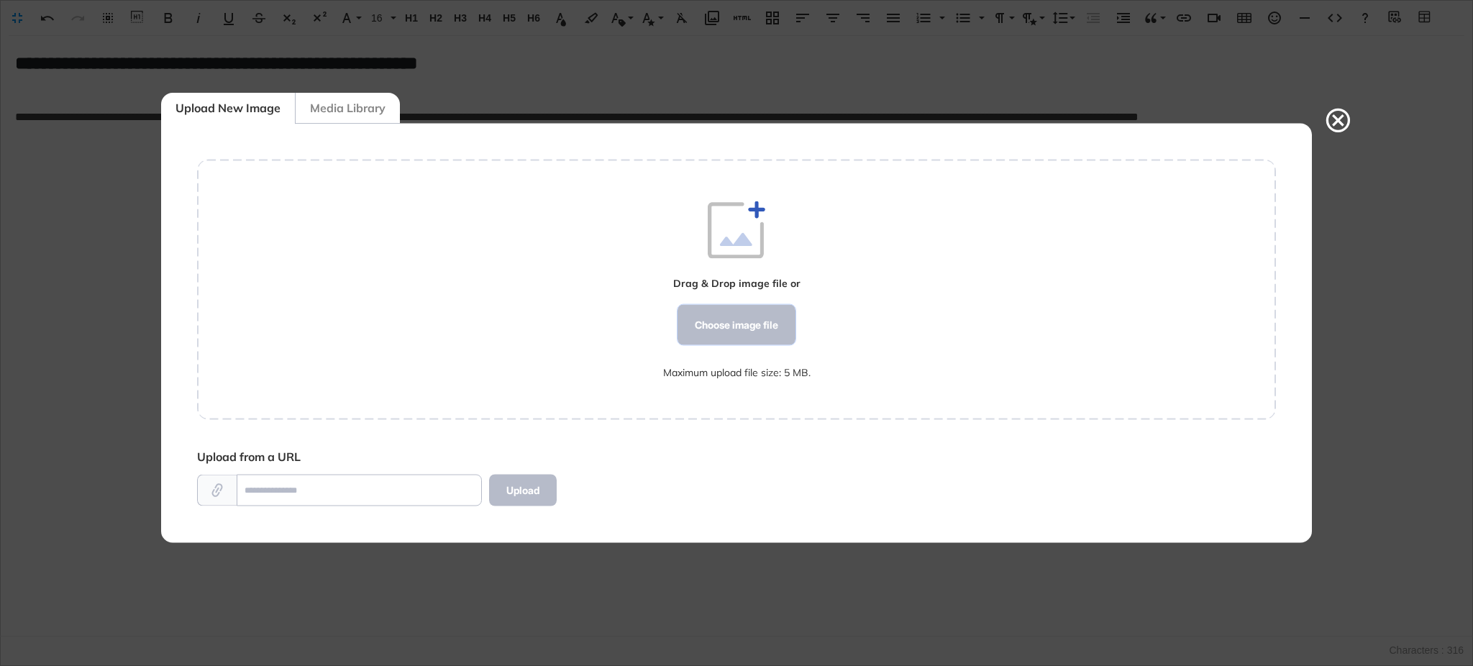
click at [774, 319] on div "Choose image file" at bounding box center [736, 325] width 118 height 40
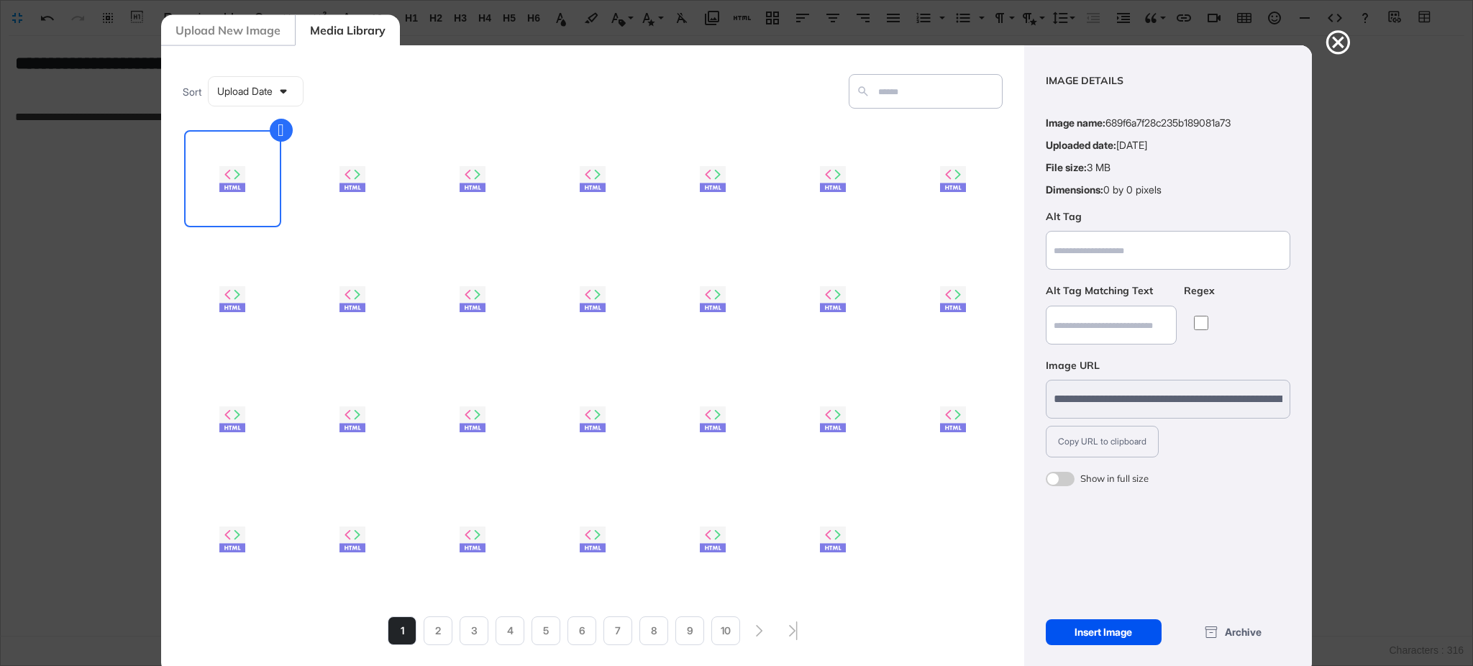
click at [1109, 631] on div "Insert Image" at bounding box center [1103, 632] width 116 height 26
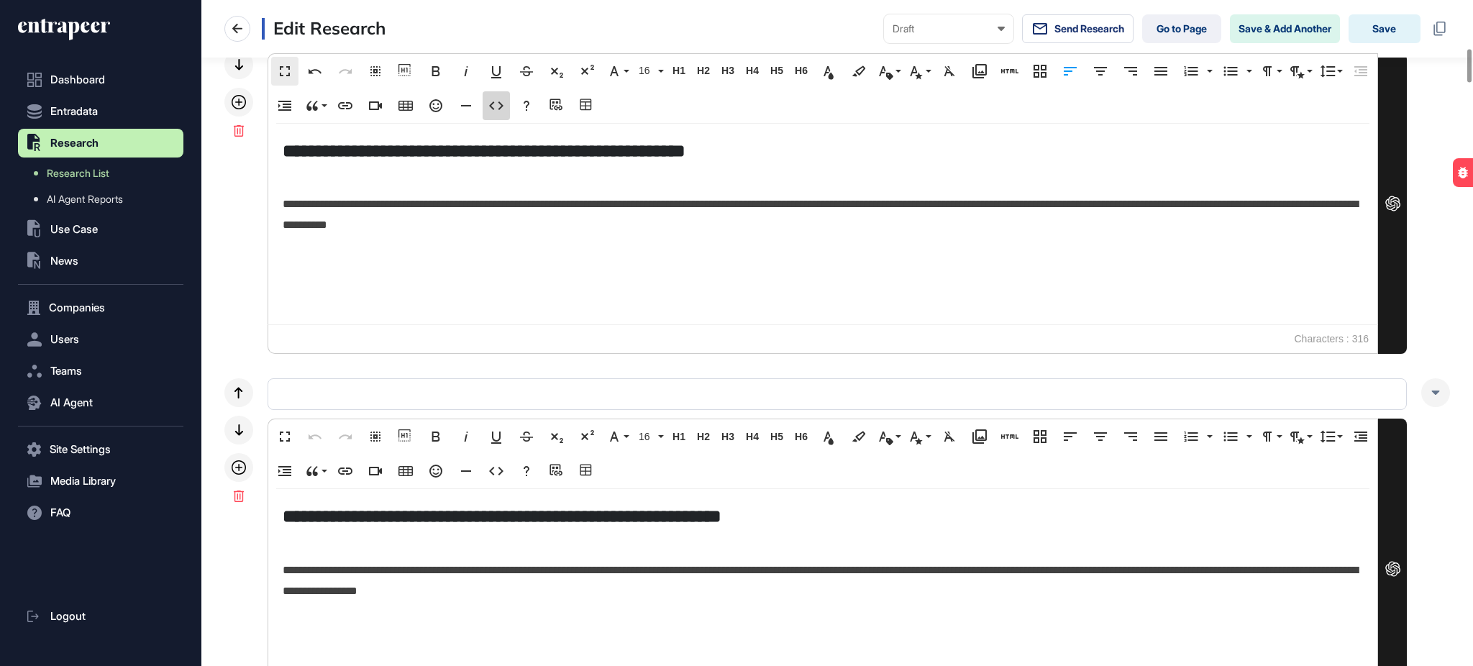
click at [503, 103] on icon "button" at bounding box center [496, 105] width 14 height 9
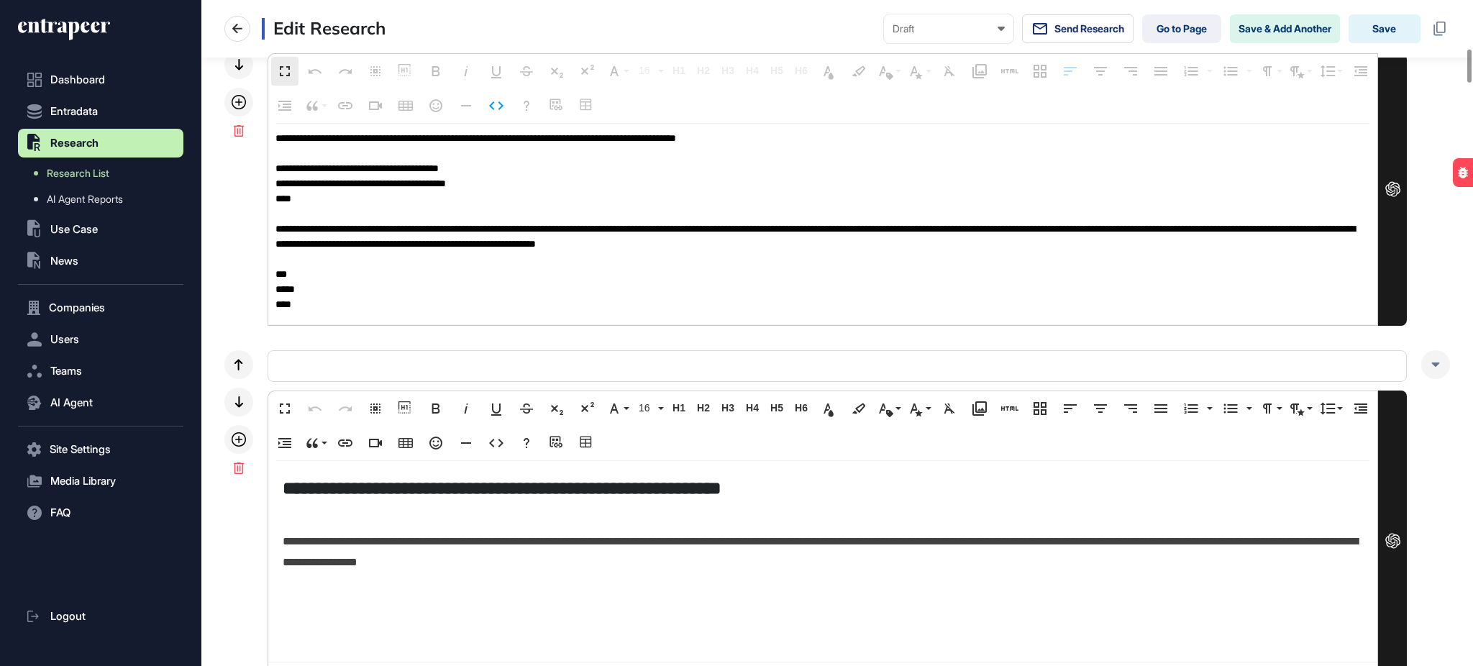
scroll to position [84, 0]
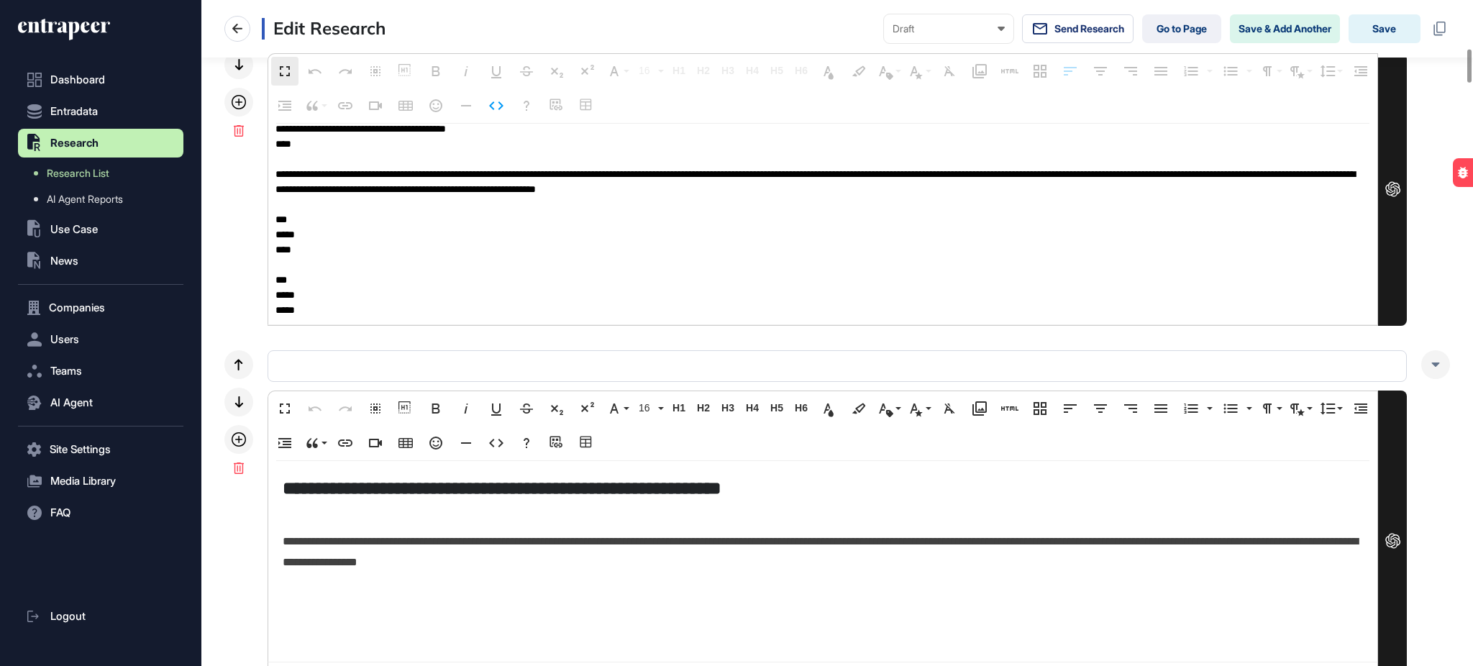
click at [288, 248] on textarea "**********" at bounding box center [817, 224] width 1099 height 201
paste textarea "**********"
type textarea "**********"
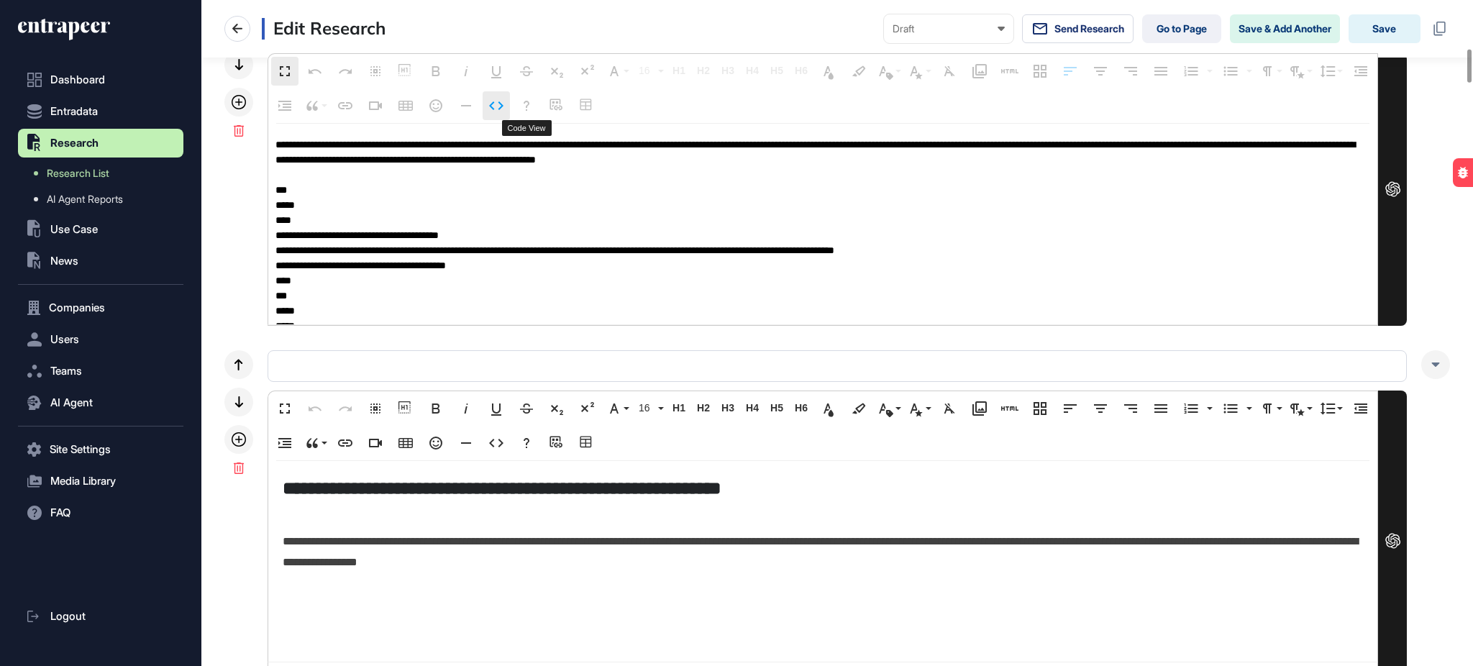
click at [505, 99] on icon "button" at bounding box center [496, 105] width 17 height 17
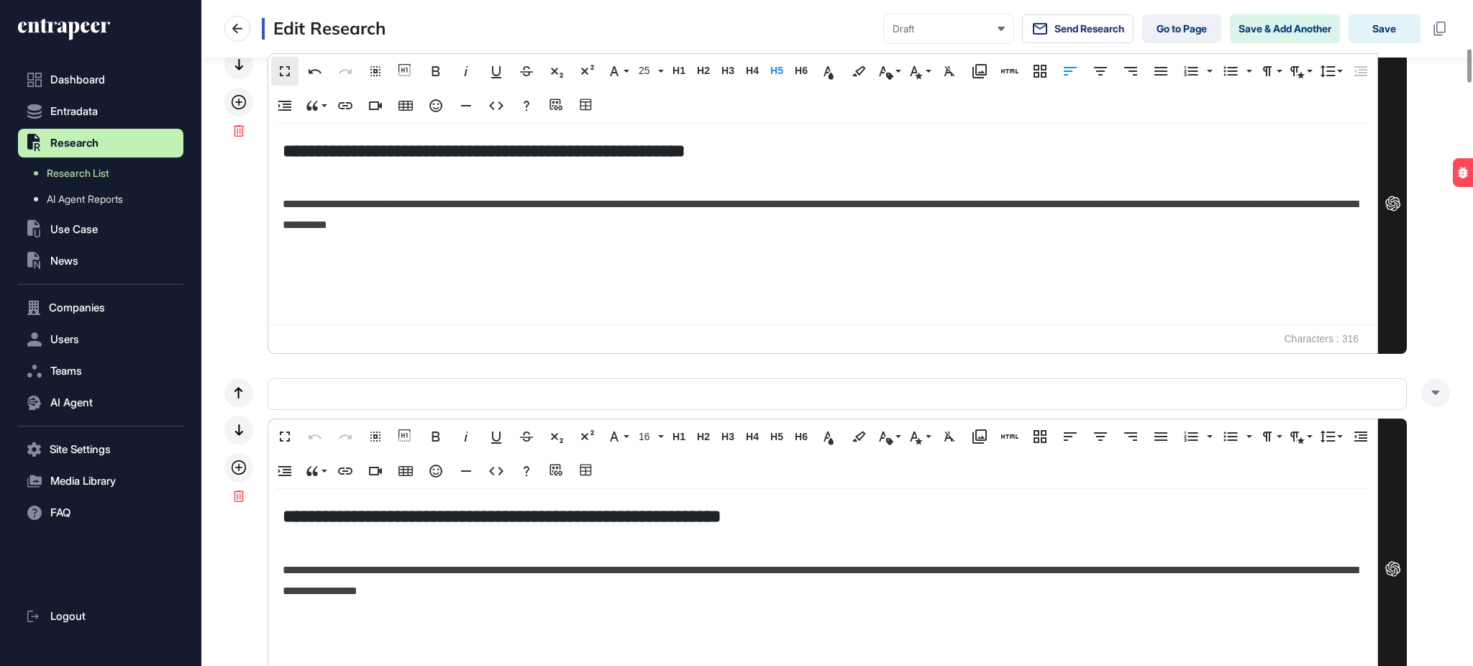
scroll to position [6, 0]
click at [444, 282] on p at bounding box center [818, 288] width 1070 height 21
click at [234, 22] on icon at bounding box center [237, 28] width 17 height 17
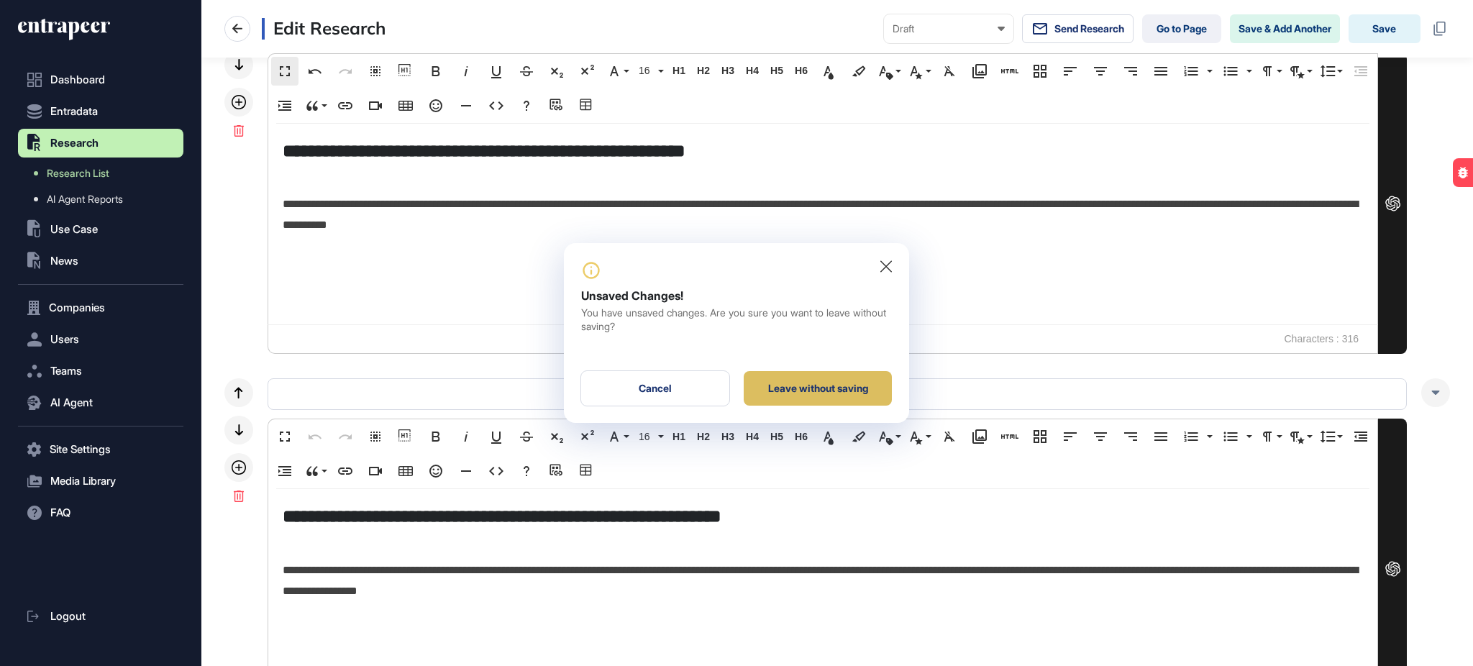
click at [852, 395] on div "Leave without saving" at bounding box center [817, 388] width 148 height 35
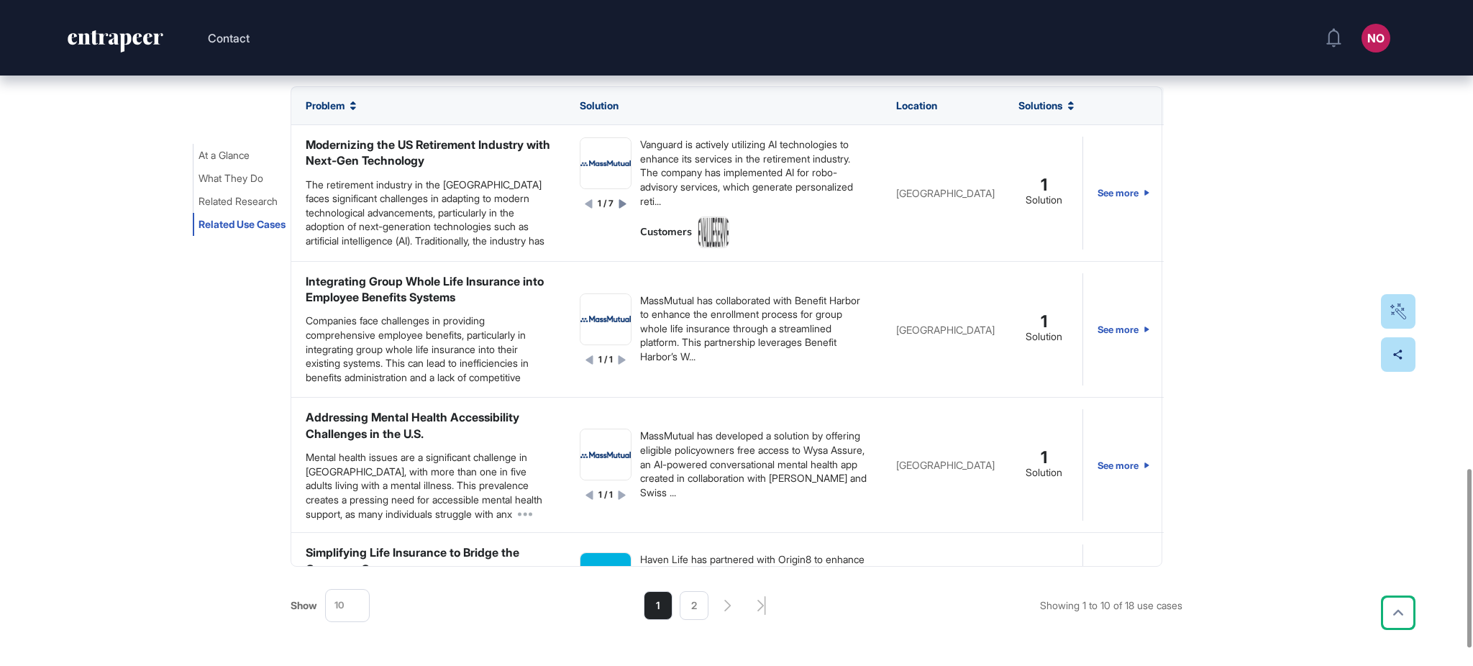
scroll to position [1816, 0]
